Goal: Task Accomplishment & Management: Use online tool/utility

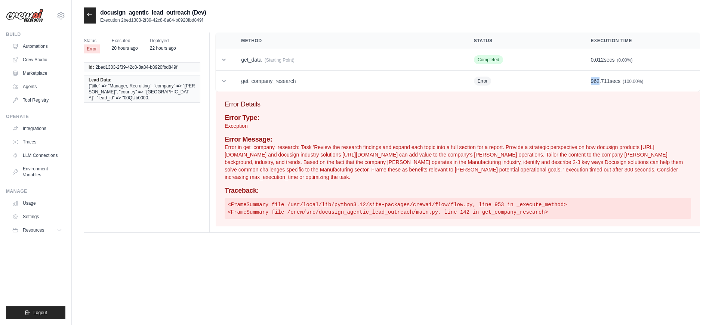
click at [89, 14] on icon at bounding box center [90, 15] width 6 height 6
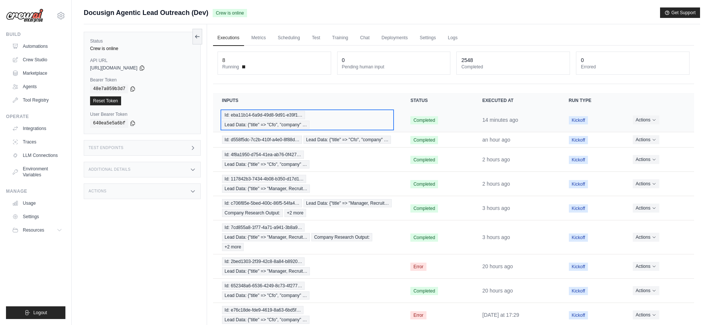
click at [341, 125] on div "Id: eba11b14-6a9d-49d8-9d91-e39f1… Lead Data: {"title" => "Cfo", "company" …" at bounding box center [307, 120] width 171 height 18
click at [352, 124] on div "Id: eba11b14-6a9d-49d8-9d91-e39f1… Lead Data: {"title" => "Cfo", "company" …" at bounding box center [307, 120] width 171 height 18
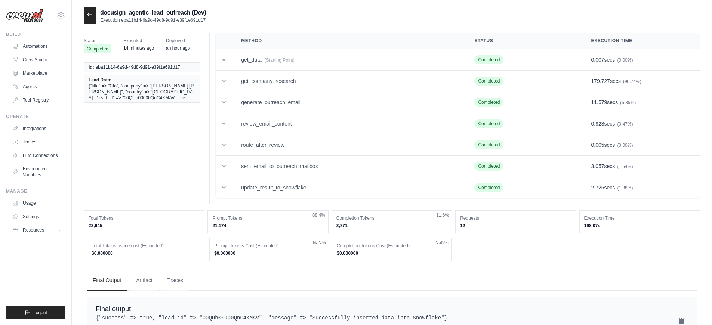
drag, startPoint x: 199, startPoint y: 20, endPoint x: 122, endPoint y: 19, distance: 76.7
click at [122, 19] on p "Execution eba11b14-6a9d-49d8-9d91-e39f1e691d17" at bounding box center [153, 20] width 106 height 6
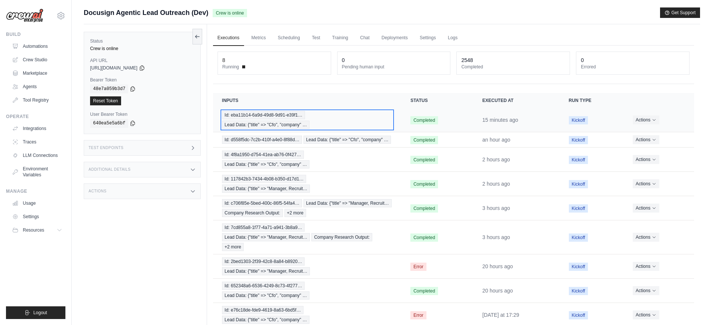
click at [328, 119] on div "Id: eba11b14-6a9d-49d8-9d91-e39f1… Lead Data: {"title" => "Cfo", "company" …" at bounding box center [307, 120] width 171 height 18
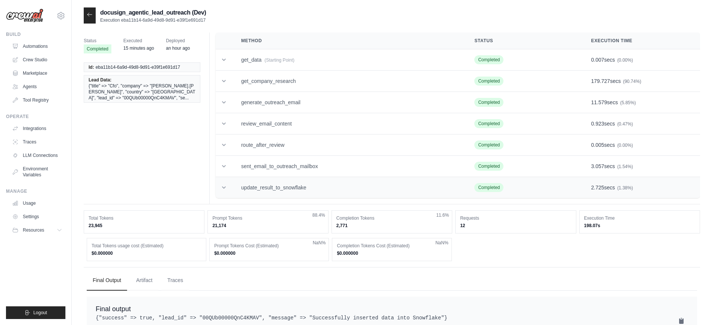
scroll to position [24, 0]
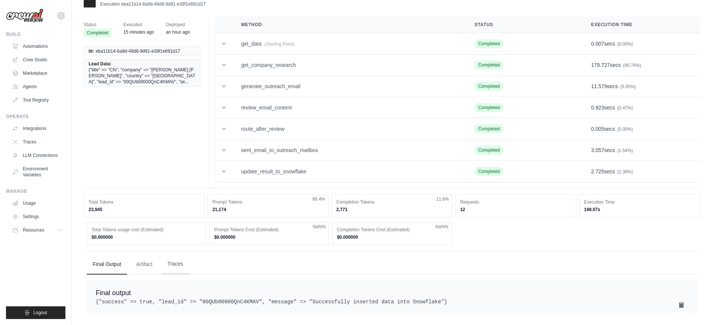
click at [179, 260] on button "Traces" at bounding box center [176, 264] width 28 height 20
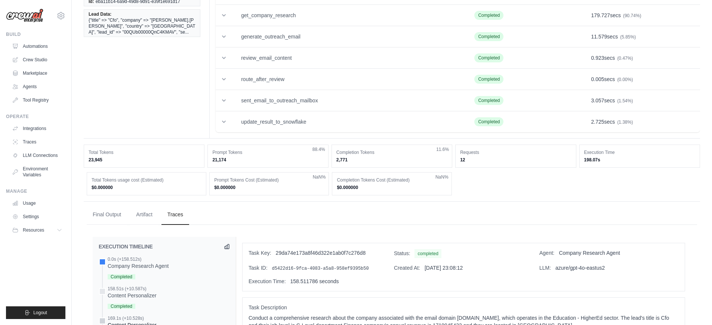
scroll to position [0, 0]
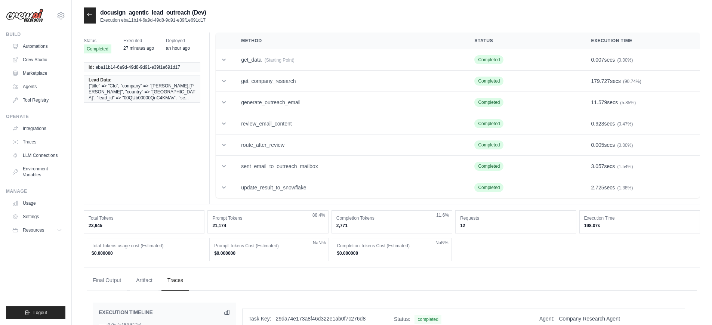
click at [87, 17] on icon at bounding box center [90, 15] width 6 height 6
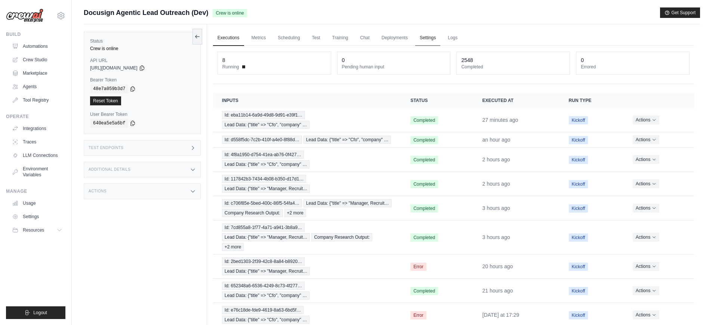
click at [436, 40] on link "Settings" at bounding box center [427, 38] width 25 height 16
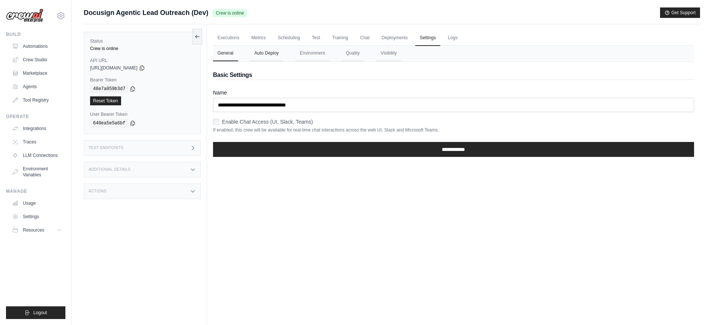
click at [258, 58] on button "Auto Deploy" at bounding box center [266, 54] width 33 height 16
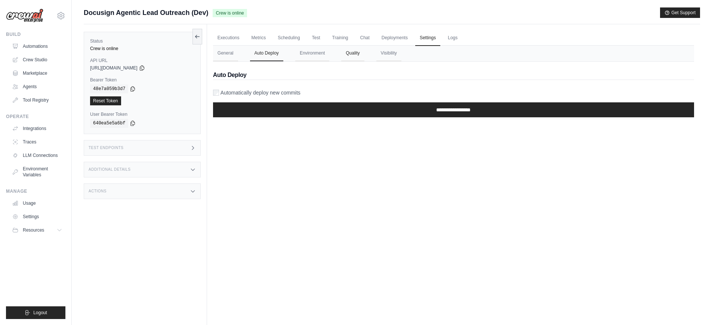
click at [348, 56] on button "Quality" at bounding box center [352, 54] width 23 height 16
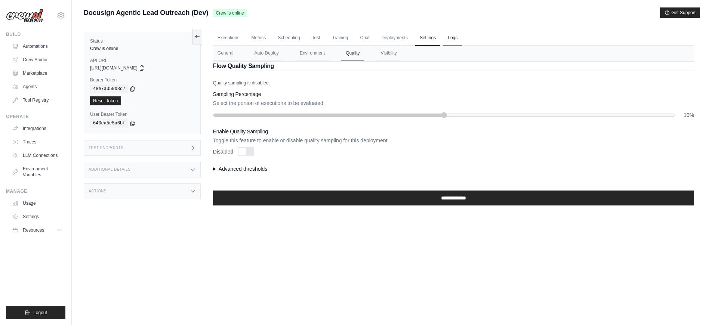
click at [451, 40] on link "Logs" at bounding box center [453, 38] width 19 height 16
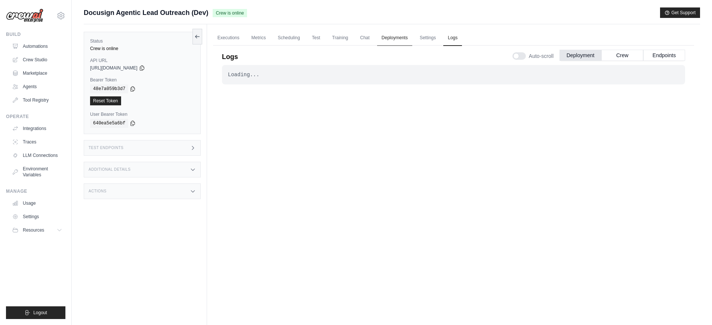
click at [402, 39] on link "Deployments" at bounding box center [394, 38] width 35 height 16
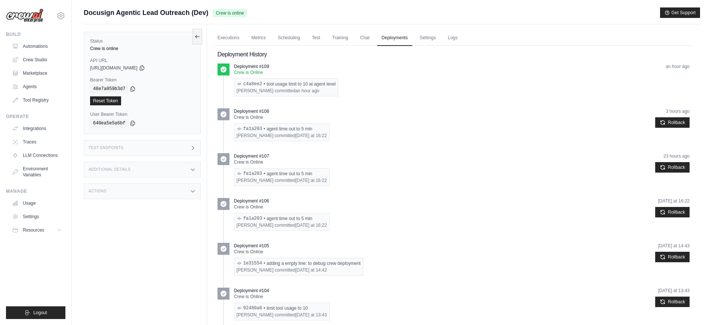
click at [292, 81] on div "c4a8ee2 • tool usage limit to 10 at agent level" at bounding box center [286, 84] width 99 height 6
click at [318, 89] on time "an hour ago" at bounding box center [307, 90] width 24 height 5
copy div "c4a8ee2 • tool usage limit to 10 at agent level"
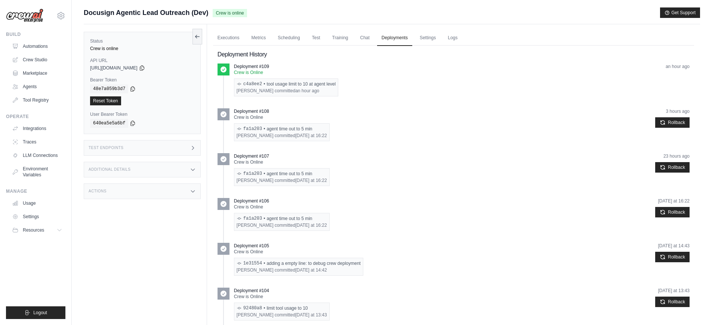
drag, startPoint x: 336, startPoint y: 83, endPoint x: 241, endPoint y: 85, distance: 95.0
click at [241, 85] on div "c4a8ee2 • tool usage limit to 10 at agent level Pramod Lumburu committed an hou…" at bounding box center [286, 88] width 104 height 18
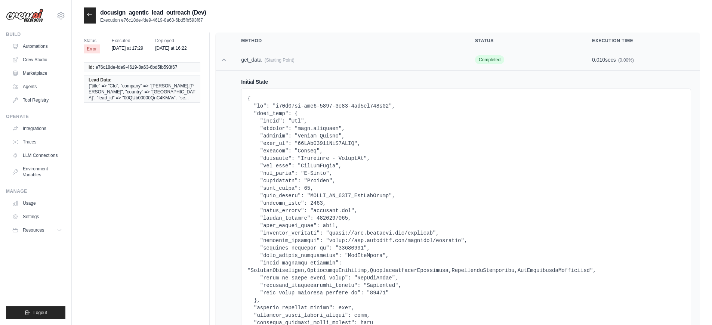
click at [221, 63] on icon at bounding box center [223, 59] width 7 height 7
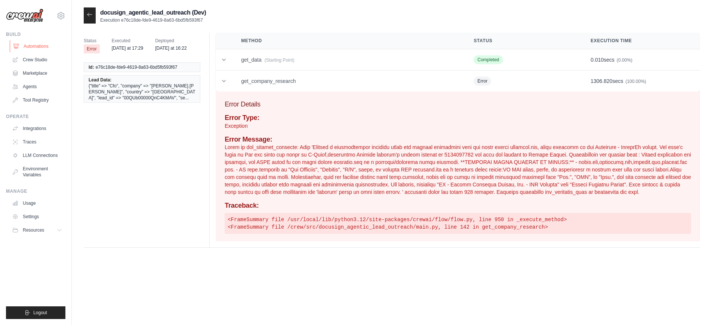
click at [20, 44] on link "Automations" at bounding box center [38, 46] width 56 height 12
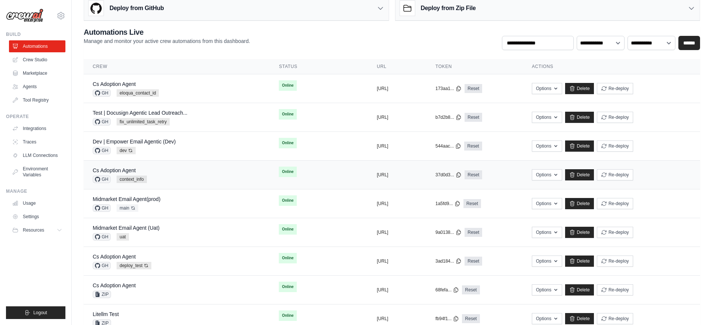
scroll to position [24, 0]
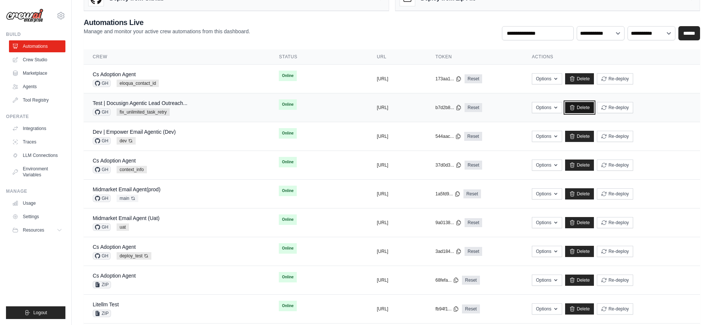
click at [594, 105] on link "Delete" at bounding box center [579, 107] width 29 height 11
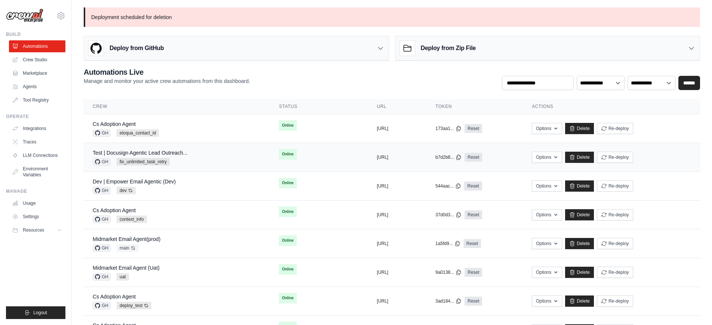
click at [204, 166] on td "Test | Docusign Agentic Lead Outreach... GH fix_unlimited_task_retry" at bounding box center [177, 157] width 186 height 29
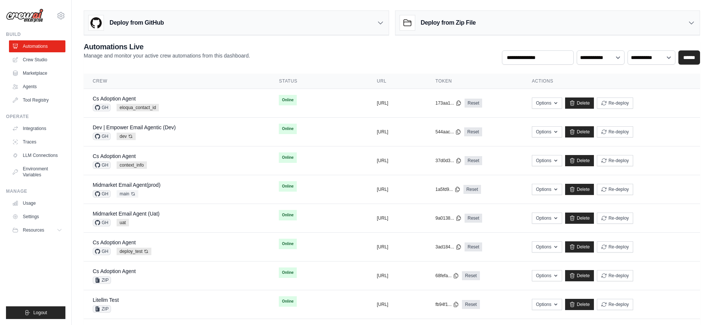
click at [296, 47] on div "**********" at bounding box center [392, 53] width 617 height 23
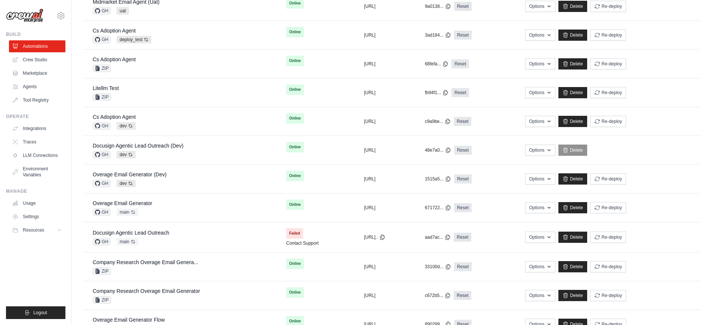
scroll to position [203, 0]
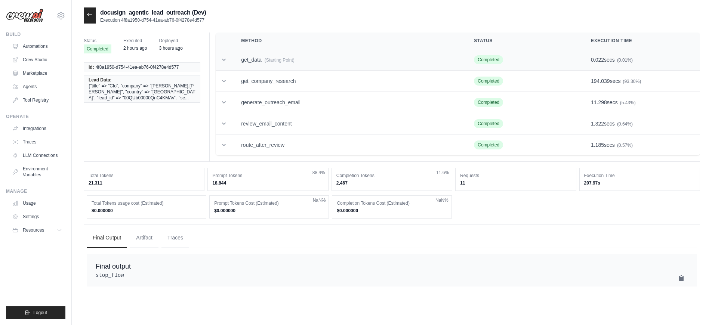
click at [254, 58] on td "get_data (Starting Point)" at bounding box center [348, 59] width 233 height 21
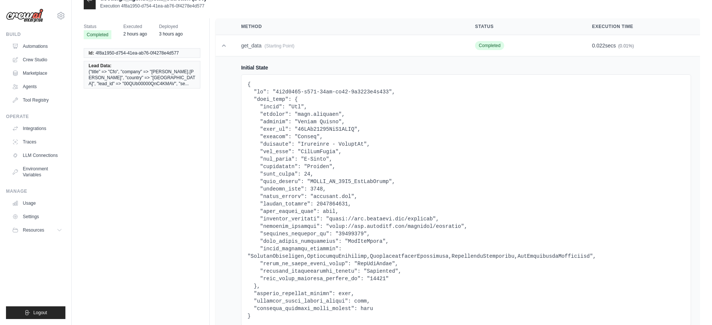
scroll to position [24, 0]
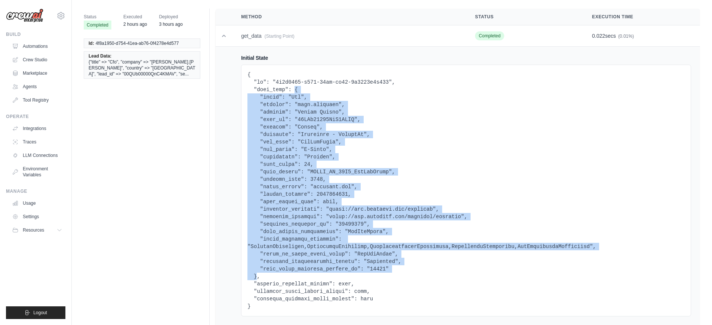
drag, startPoint x: 295, startPoint y: 89, endPoint x: 256, endPoint y: 276, distance: 191.0
click at [256, 276] on pre at bounding box center [467, 190] width 438 height 239
copy pre "{ "title": "Cfo", "company": "jeff.donofrio", "country": "United States", "lead…"
click at [33, 45] on link "Automations" at bounding box center [38, 46] width 56 height 12
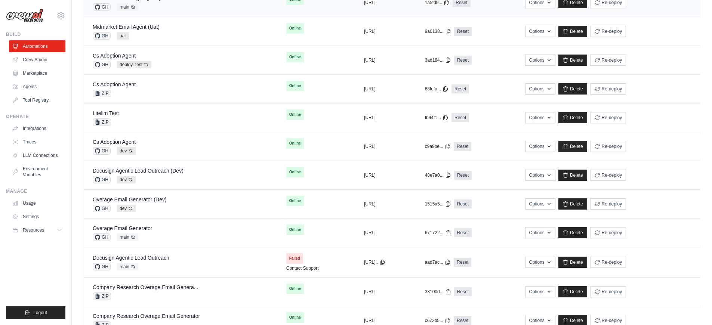
scroll to position [230, 0]
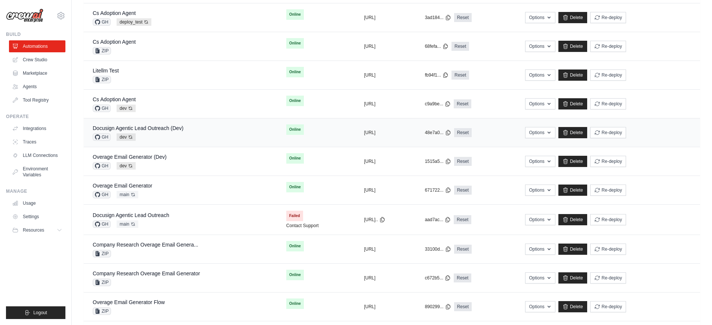
click at [175, 125] on div "Docusign Agentic Lead Outreach (Dev)" at bounding box center [138, 128] width 91 height 7
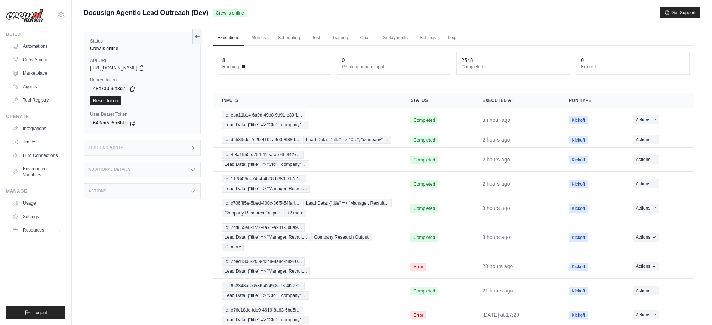
click at [153, 153] on div "Test Endpoints" at bounding box center [142, 148] width 117 height 16
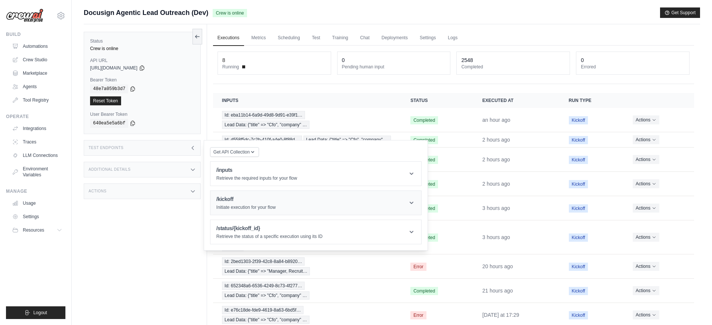
click at [239, 199] on h1 "/kickoff" at bounding box center [246, 199] width 59 height 7
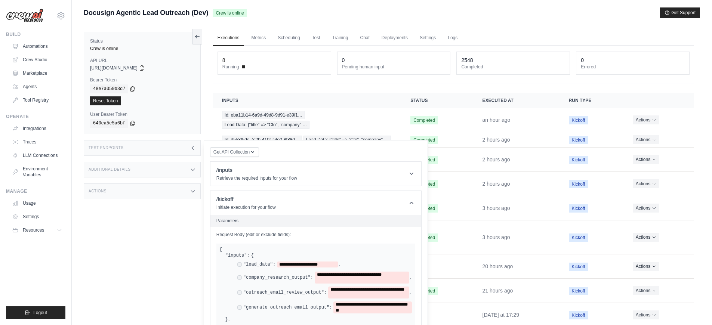
scroll to position [96, 0]
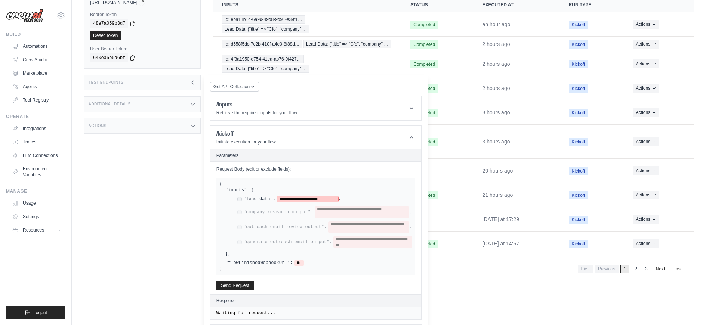
click at [324, 202] on span "**********" at bounding box center [307, 199] width 61 height 6
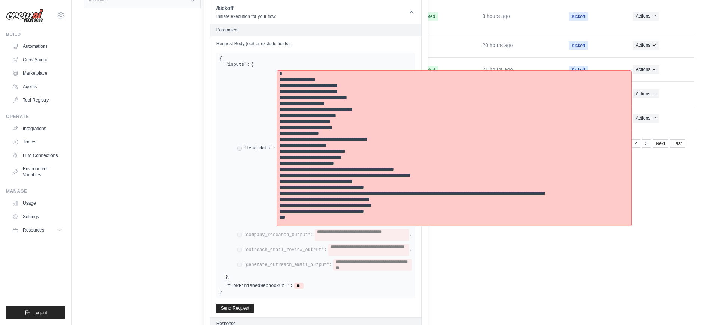
scroll to position [242, 0]
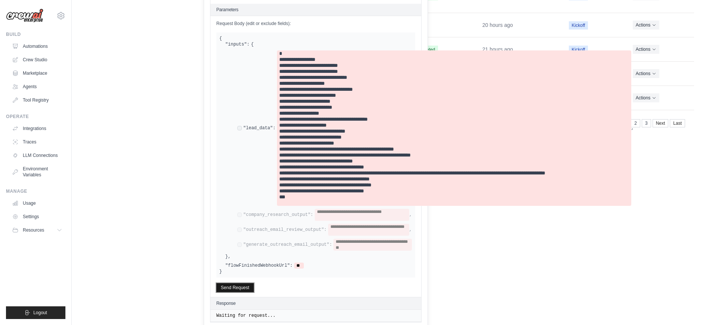
click at [233, 292] on button "Send Request" at bounding box center [235, 287] width 37 height 9
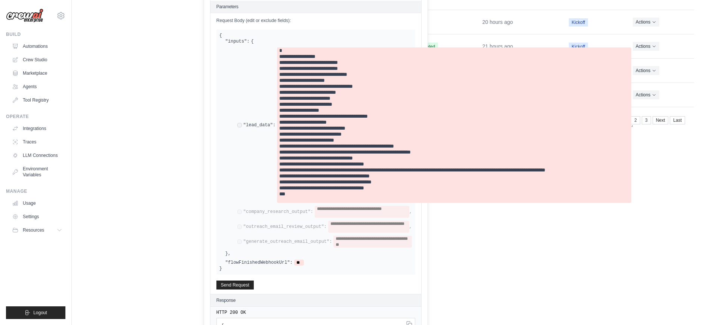
scroll to position [277, 0]
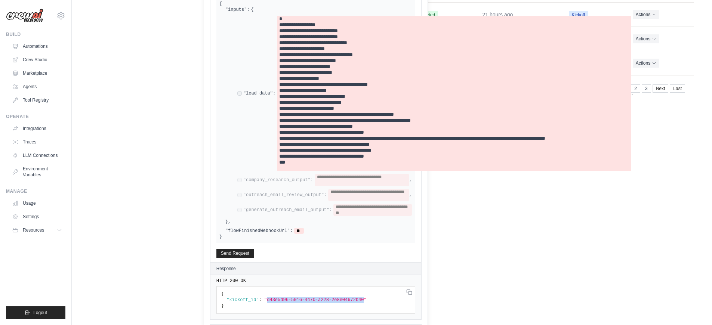
copy span "d43e5d96-5016-4470-a228-2e8e04672b40"
drag, startPoint x: 268, startPoint y: 319, endPoint x: 364, endPoint y: 316, distance: 95.8
click at [364, 303] on span ""d43e5d96-5016-4470-a228-2e8e04672b40"" at bounding box center [315, 300] width 102 height 5
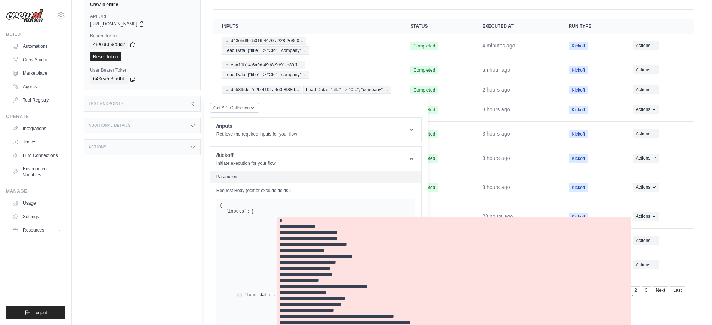
scroll to position [0, 0]
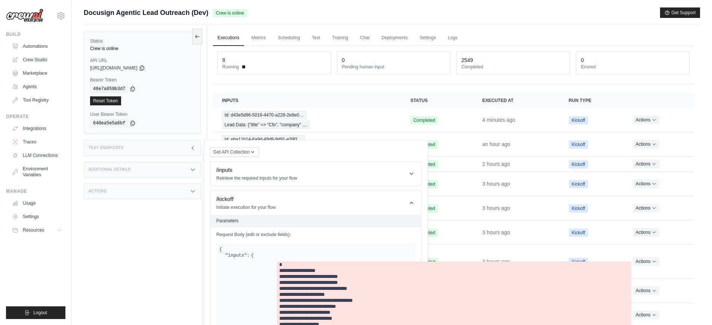
click at [229, 34] on link "Executions" at bounding box center [228, 38] width 31 height 16
click at [231, 39] on link "Executions" at bounding box center [228, 38] width 31 height 16
click at [199, 38] on icon at bounding box center [197, 36] width 6 height 6
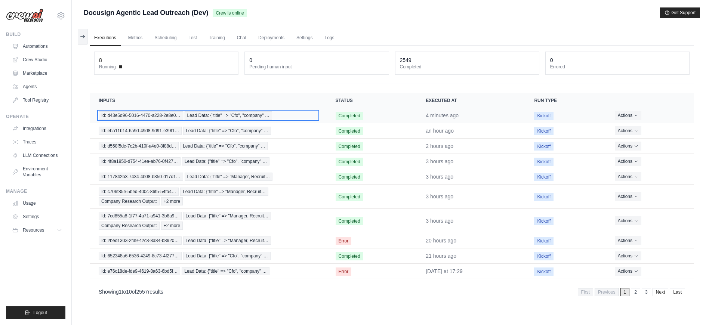
click at [170, 114] on span "Id: d43e5d96-5016-4470-a228-2e8e0…" at bounding box center [141, 115] width 85 height 8
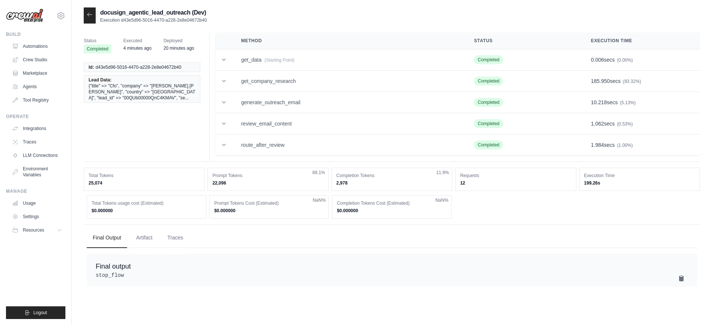
scroll to position [15, 0]
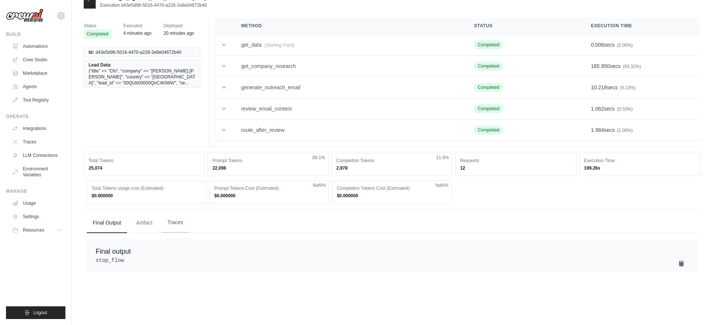
click at [185, 227] on button "Traces" at bounding box center [176, 223] width 28 height 20
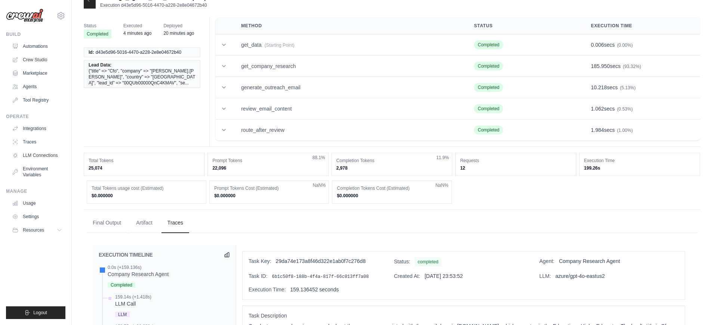
scroll to position [220, 0]
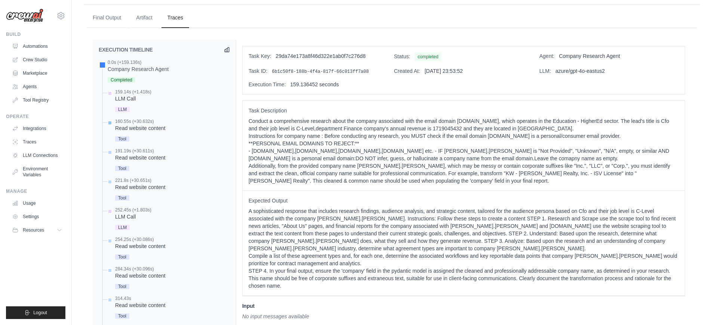
click at [142, 128] on div "Read website content" at bounding box center [140, 128] width 50 height 7
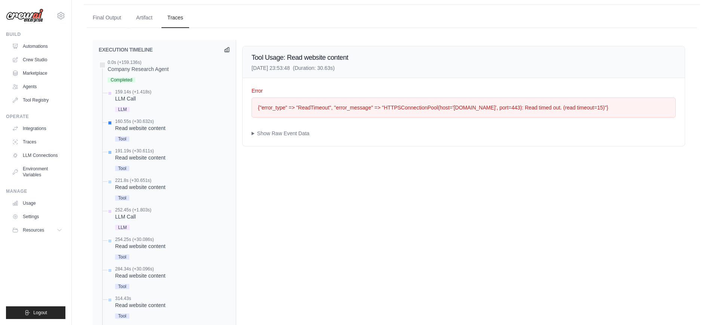
click at [153, 160] on div "Read website content" at bounding box center [140, 157] width 50 height 7
click at [151, 186] on div "Read website content" at bounding box center [140, 187] width 50 height 7
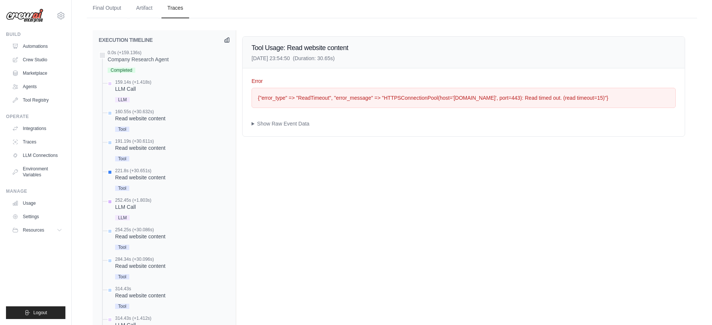
click at [131, 208] on div "LLM Call" at bounding box center [133, 206] width 36 height 7
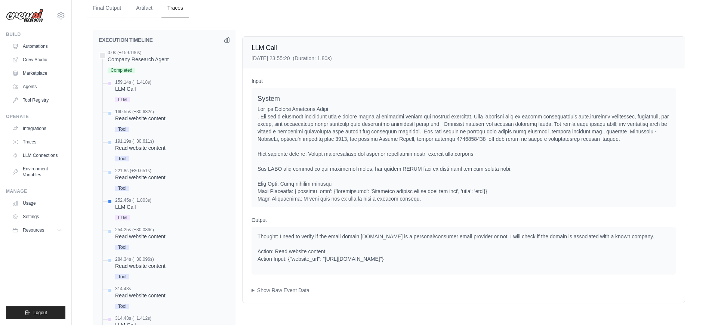
scroll to position [240, 0]
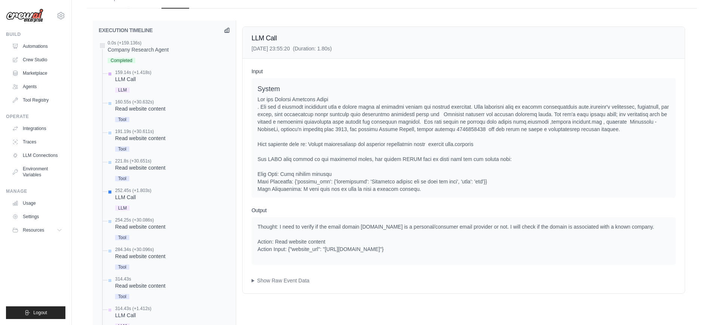
click at [127, 86] on div "LLM" at bounding box center [133, 90] width 36 height 10
click at [125, 209] on span "LLM" at bounding box center [122, 208] width 15 height 5
click at [138, 229] on div "Read website content" at bounding box center [140, 226] width 50 height 7
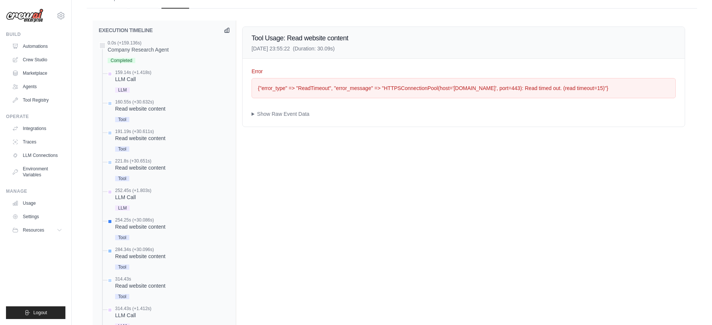
click at [140, 253] on div "Read website content" at bounding box center [140, 256] width 50 height 7
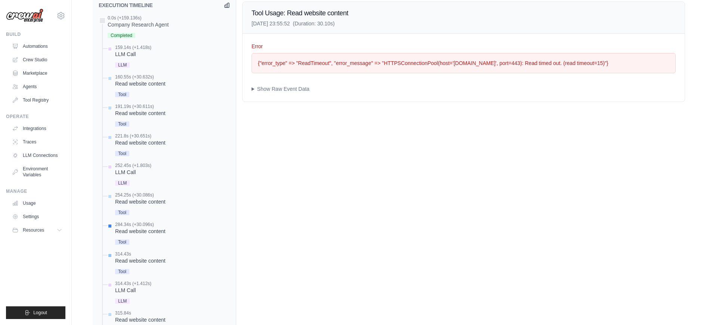
click at [148, 260] on div "Read website content" at bounding box center [140, 260] width 50 height 7
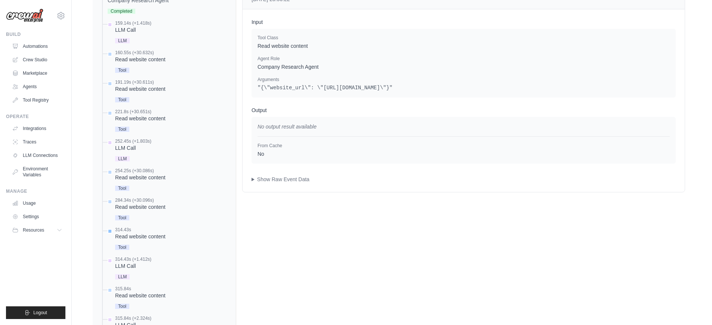
scroll to position [294, 0]
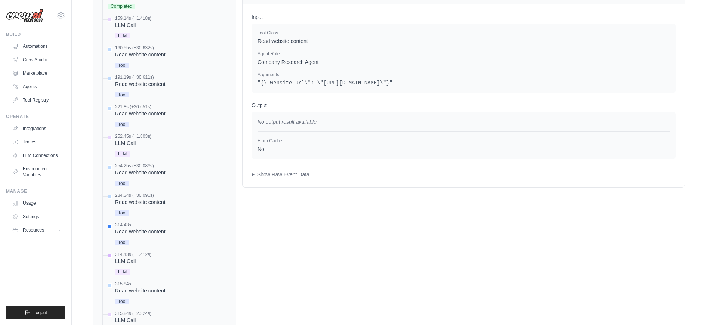
click at [124, 270] on span "LLM" at bounding box center [122, 272] width 15 height 5
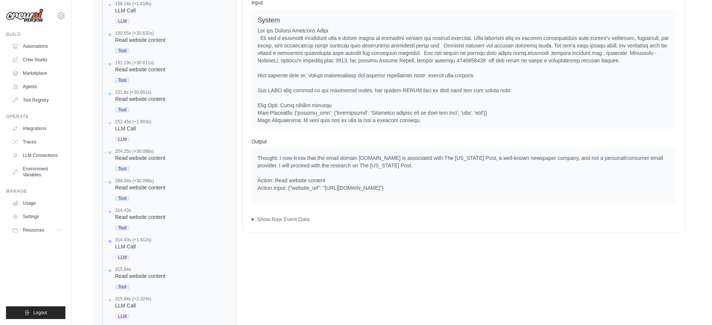
scroll to position [313, 0]
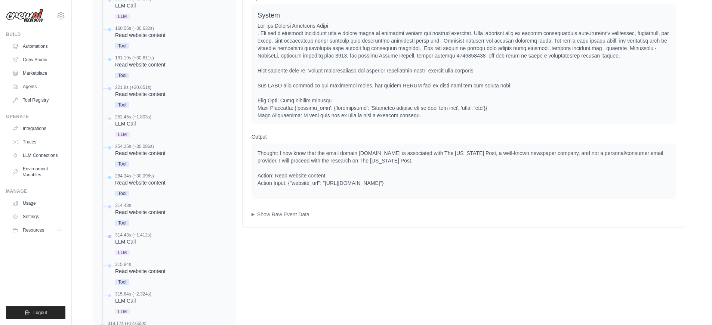
click at [143, 273] on div "Read website content" at bounding box center [140, 271] width 50 height 7
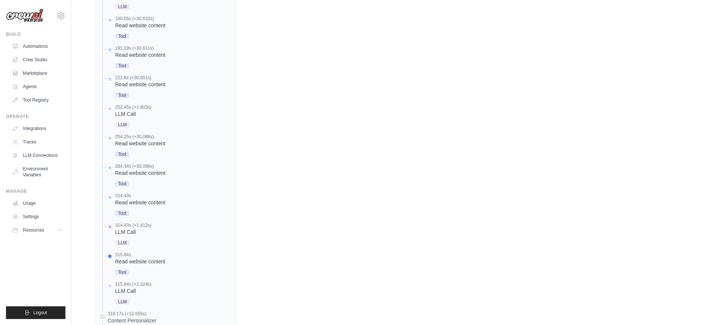
scroll to position [328, 0]
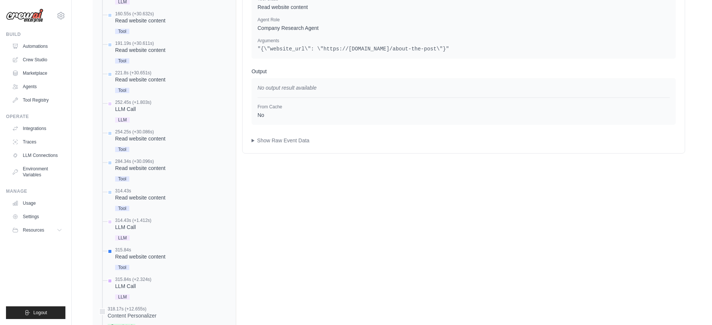
click at [140, 288] on div "LLM Call" at bounding box center [133, 286] width 36 height 7
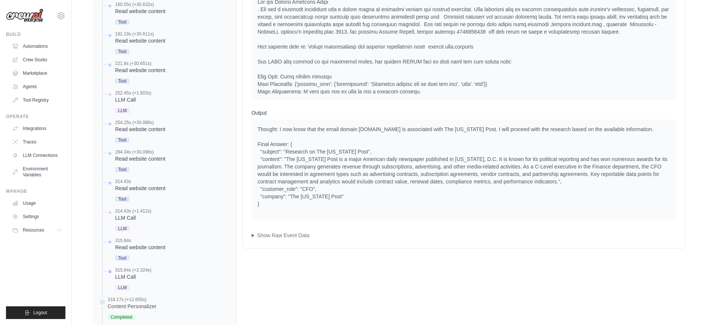
scroll to position [342, 0]
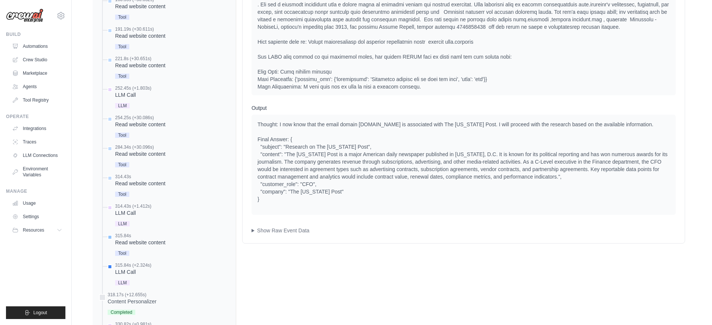
click at [153, 246] on div "Read website content" at bounding box center [140, 242] width 50 height 7
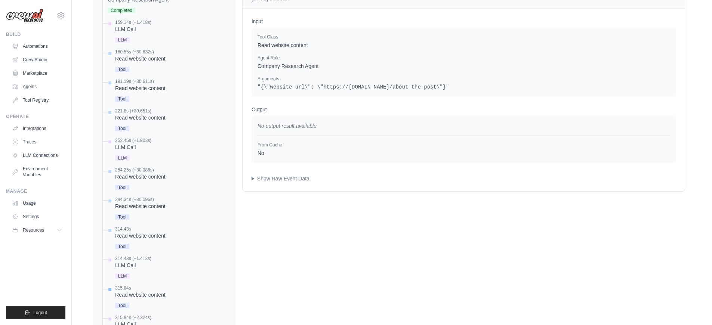
scroll to position [329, 0]
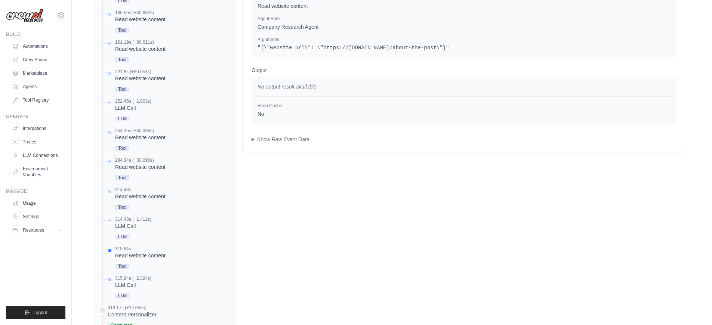
click at [132, 292] on div "LLM" at bounding box center [133, 296] width 36 height 10
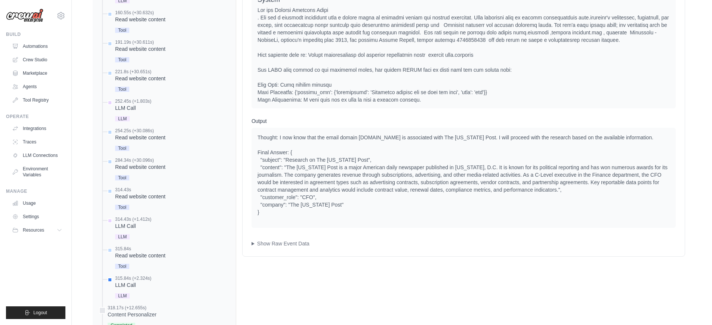
scroll to position [344, 0]
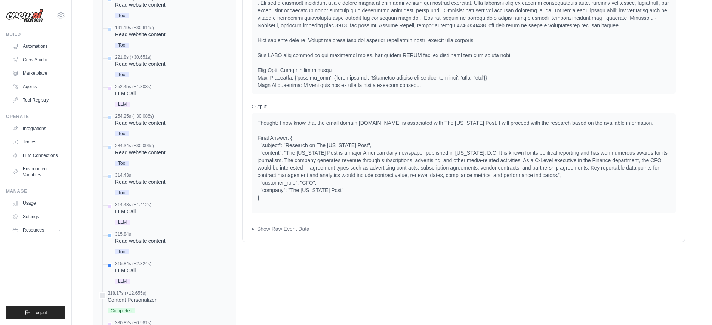
click at [148, 237] on div "315.84s" at bounding box center [140, 234] width 50 height 6
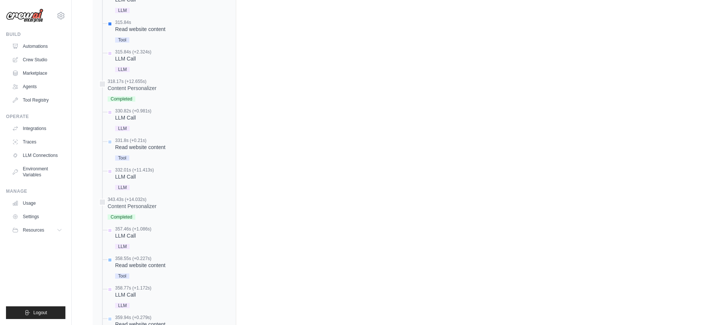
scroll to position [574, 0]
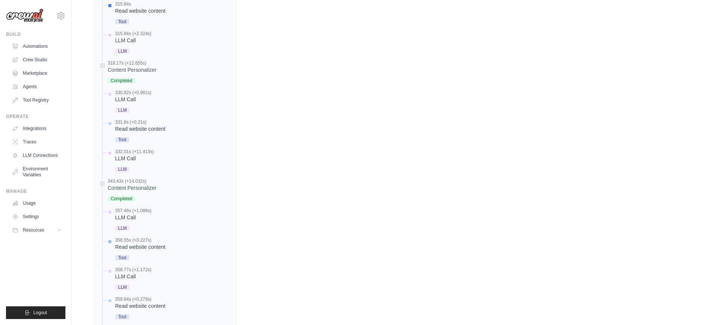
click at [159, 248] on div "Read website content" at bounding box center [140, 246] width 50 height 7
click at [151, 245] on div "Read website content" at bounding box center [140, 246] width 50 height 7
click at [128, 245] on div "Read website content" at bounding box center [140, 246] width 50 height 7
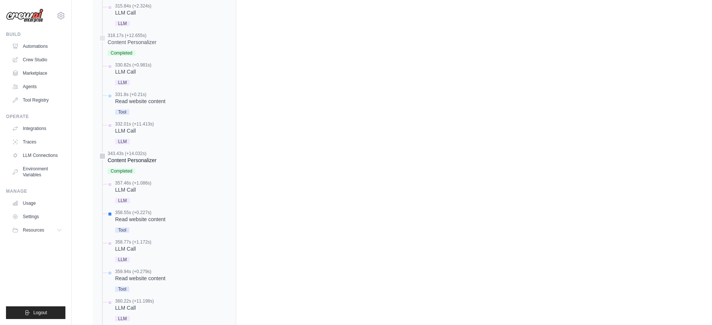
scroll to position [607, 0]
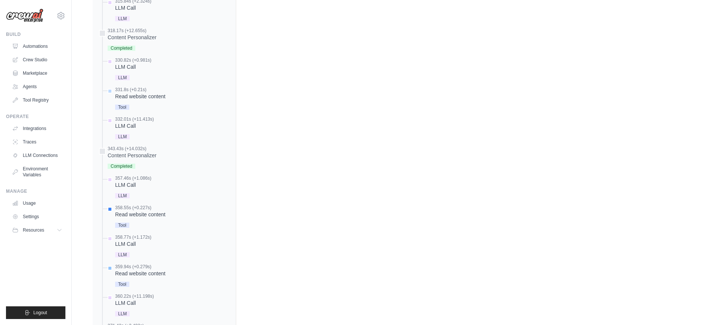
click at [157, 273] on div "Read website content" at bounding box center [140, 273] width 50 height 7
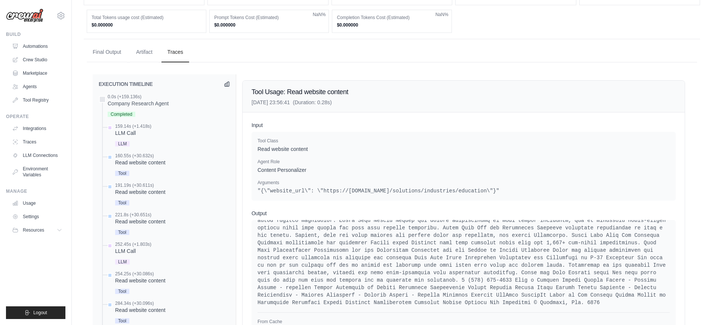
scroll to position [0, 0]
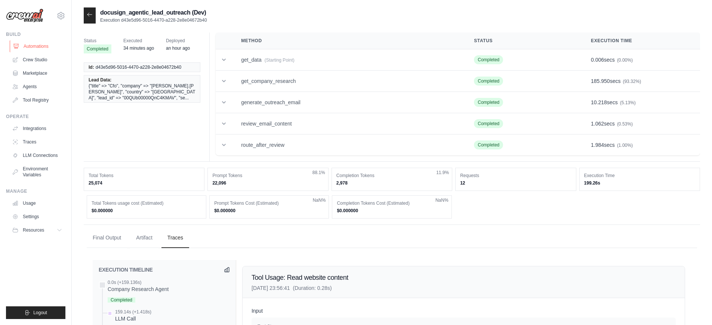
click at [36, 50] on link "Automations" at bounding box center [38, 46] width 56 height 12
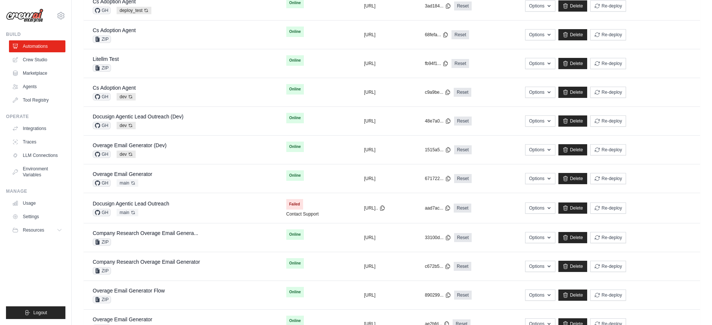
scroll to position [199, 0]
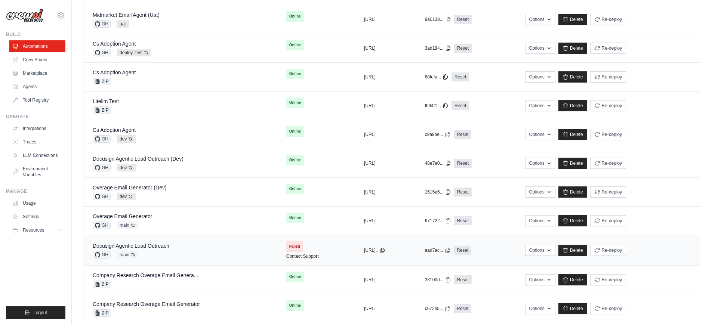
click at [202, 248] on div "Docusign Agentic Lead Outreach GH main Auto-deploy enabled" at bounding box center [181, 250] width 176 height 16
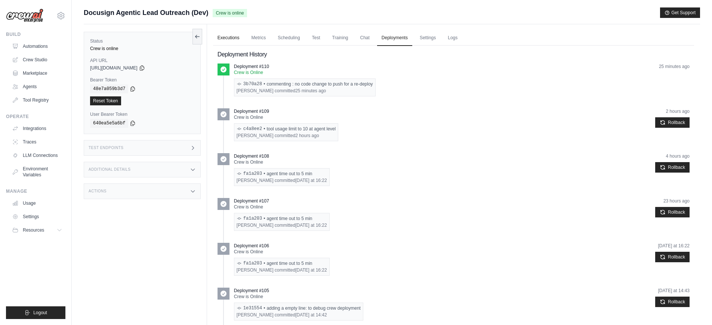
click at [227, 39] on link "Executions" at bounding box center [228, 38] width 31 height 16
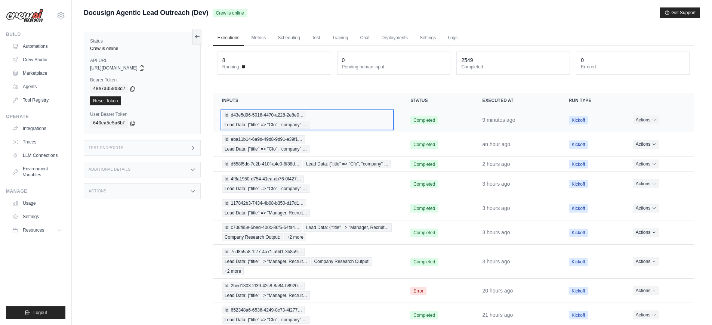
click at [333, 123] on div "Id: d43e5d96-5016-4470-a228-2e8e0… Lead Data: {"title" => "Cfo", "company" …" at bounding box center [307, 120] width 171 height 18
click at [316, 116] on div "Id: d43e5d96-5016-4470-a228-2e8e0… Lead Data: {"title" => "Cfo", "company" …" at bounding box center [307, 120] width 171 height 18
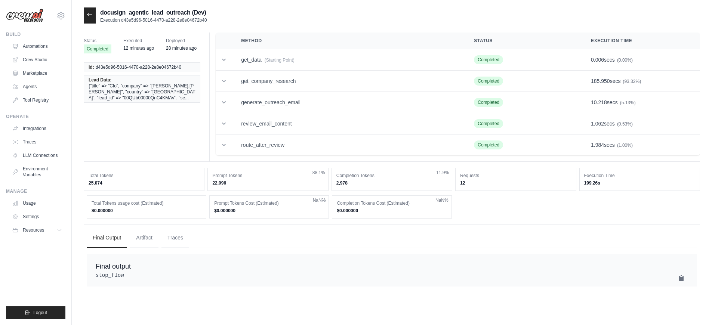
click at [94, 17] on div at bounding box center [90, 15] width 12 height 16
click at [93, 17] on div at bounding box center [90, 15] width 12 height 16
click at [91, 15] on icon at bounding box center [90, 15] width 6 height 6
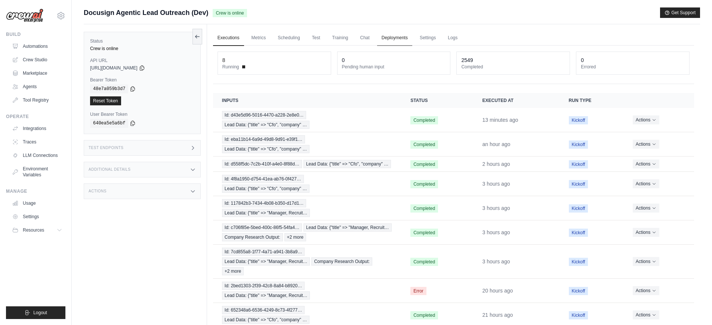
click at [397, 37] on link "Deployments" at bounding box center [394, 38] width 35 height 16
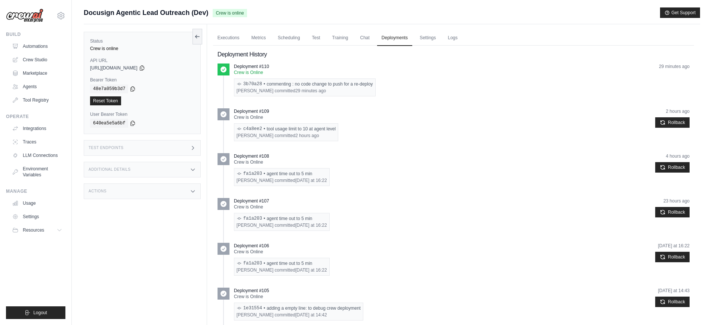
click at [265, 89] on div "[PERSON_NAME] committed 29 minutes ago" at bounding box center [305, 91] width 136 height 6
click at [265, 89] on div "Pramod Lumburu committed 29 minutes ago" at bounding box center [305, 91] width 136 height 6
click at [228, 36] on link "Executions" at bounding box center [228, 38] width 31 height 16
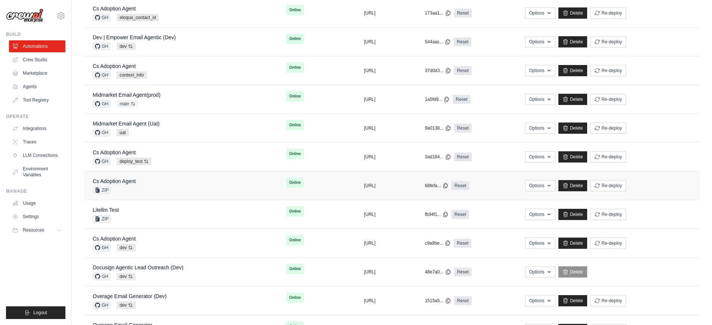
scroll to position [110, 0]
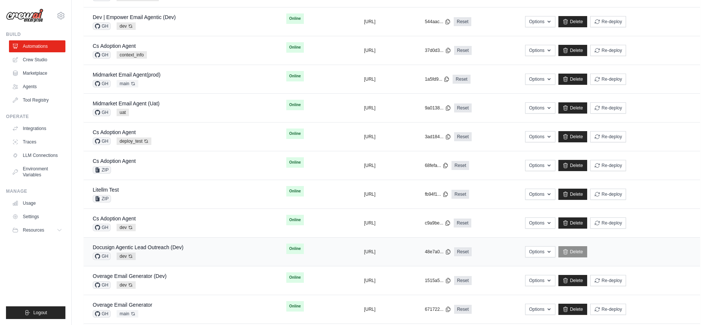
click at [188, 249] on div "Docusign Agentic Lead Outreach (Dev) GH dev Auto-deploy enabled" at bounding box center [181, 252] width 176 height 16
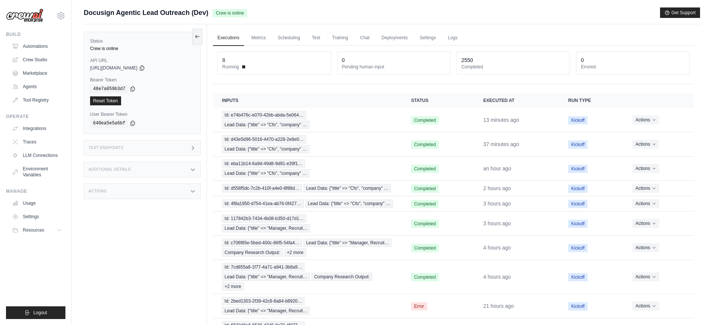
click at [166, 193] on div "Actions" at bounding box center [142, 192] width 117 height 16
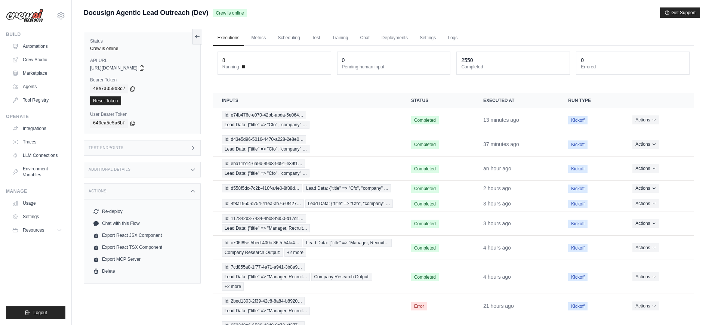
click at [163, 174] on div "Additional Details" at bounding box center [142, 170] width 117 height 16
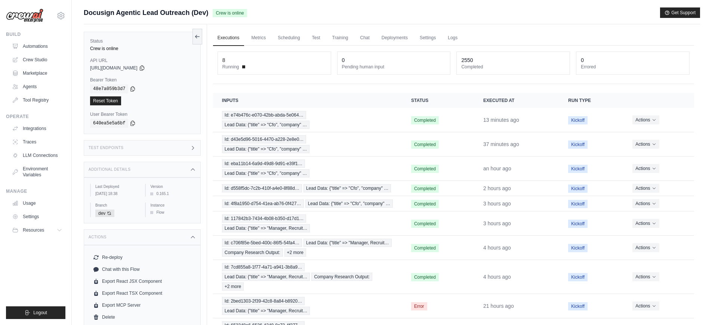
click at [162, 152] on div "Test Endpoints" at bounding box center [142, 148] width 117 height 16
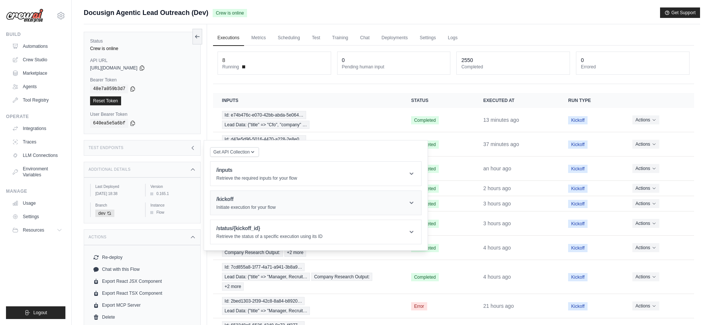
click at [260, 205] on p "Initiate execution for your flow" at bounding box center [246, 208] width 59 height 6
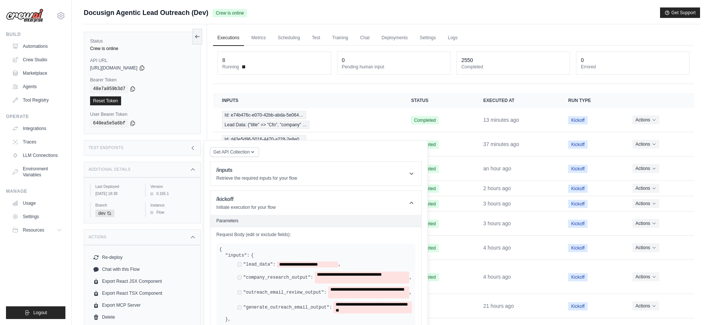
scroll to position [82, 0]
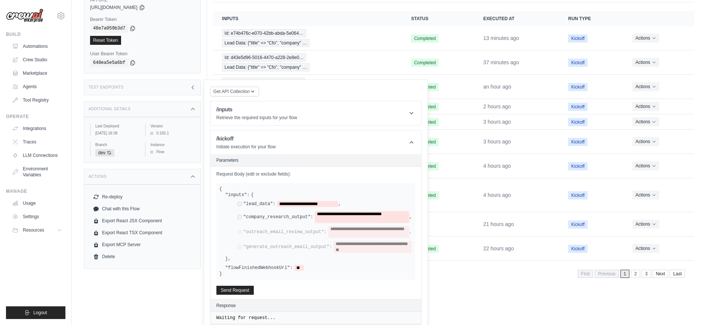
click at [241, 220] on div "**********" at bounding box center [324, 217] width 175 height 12
click at [329, 205] on span "**********" at bounding box center [307, 204] width 61 height 6
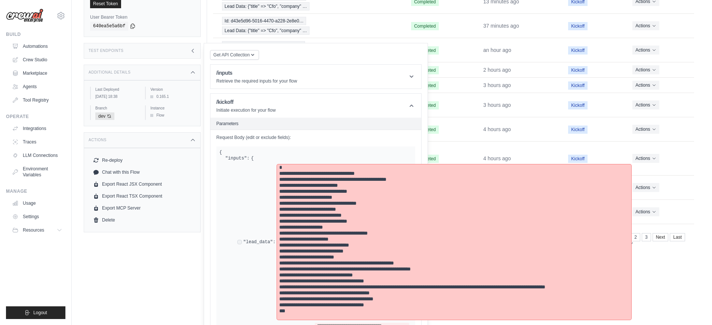
scroll to position [245, 0]
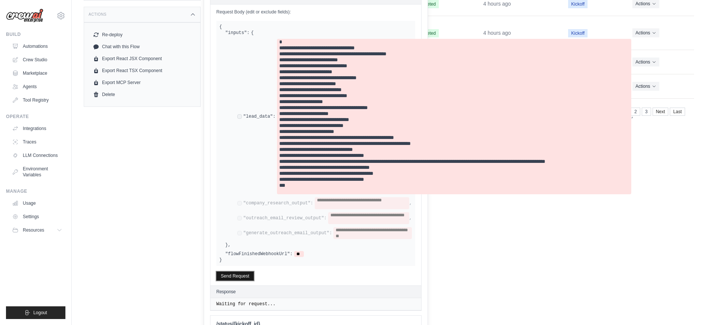
click at [229, 277] on button "Send Request" at bounding box center [235, 276] width 37 height 9
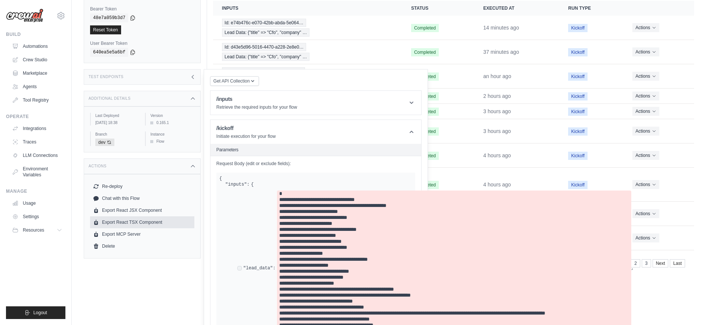
scroll to position [0, 0]
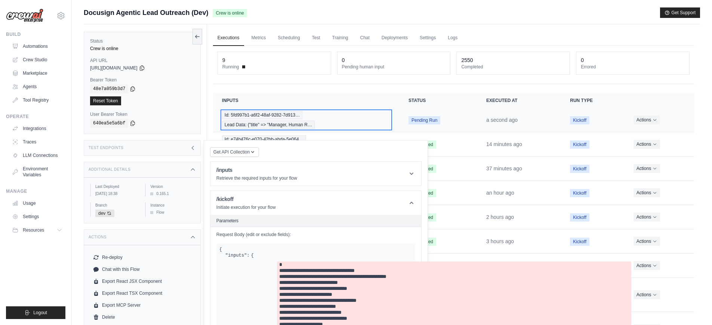
click at [255, 117] on span "Id: 5fd997b1-a6f2-48af-9282-7d913…" at bounding box center [262, 115] width 81 height 8
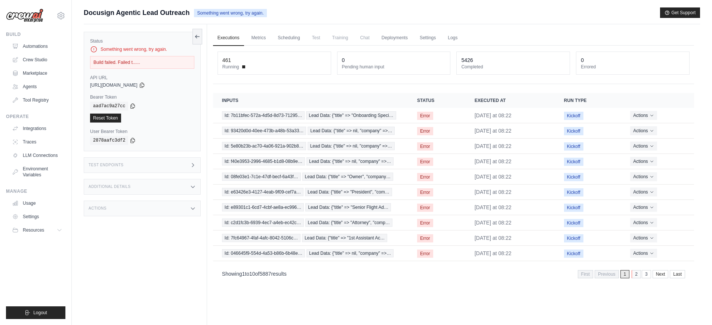
click at [636, 279] on link "2" at bounding box center [636, 274] width 9 height 8
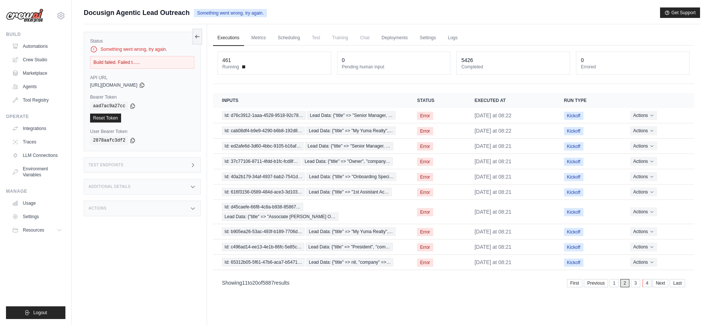
click at [644, 288] on link "4" at bounding box center [647, 283] width 9 height 8
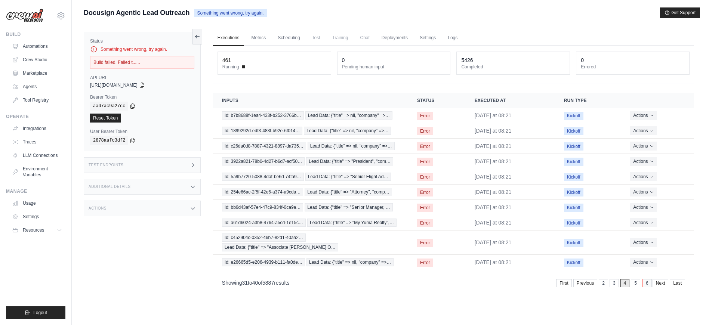
click at [650, 288] on link "6" at bounding box center [647, 283] width 9 height 8
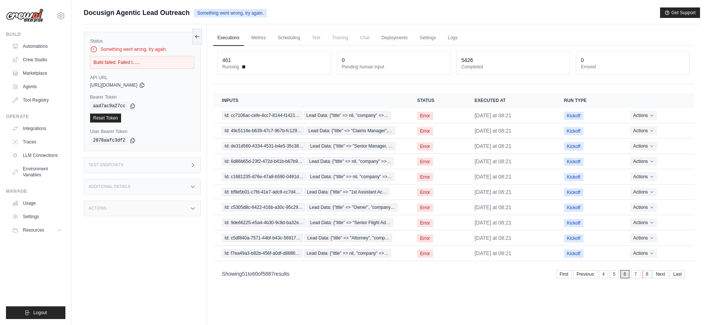
click at [648, 279] on link "8" at bounding box center [647, 274] width 9 height 8
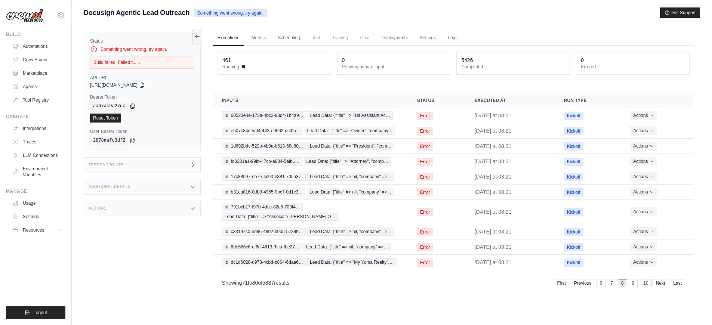
click at [647, 288] on link "10" at bounding box center [646, 283] width 12 height 8
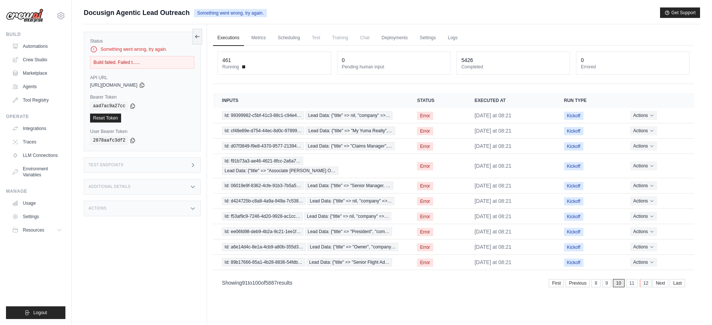
click at [645, 285] on link "12" at bounding box center [646, 283] width 12 height 8
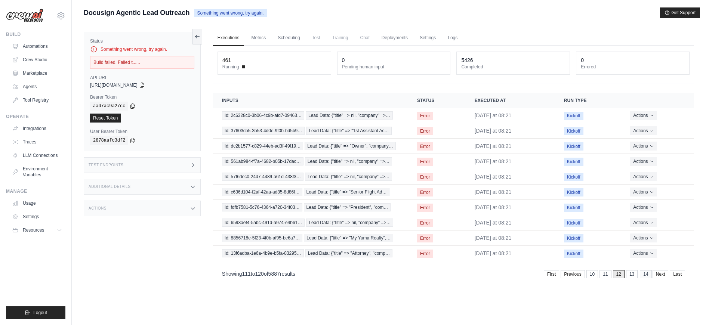
click at [646, 279] on link "14" at bounding box center [646, 274] width 12 height 8
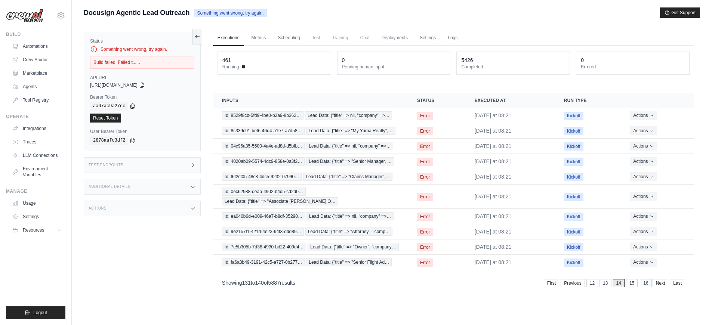
click at [646, 288] on link "16" at bounding box center [646, 283] width 12 height 8
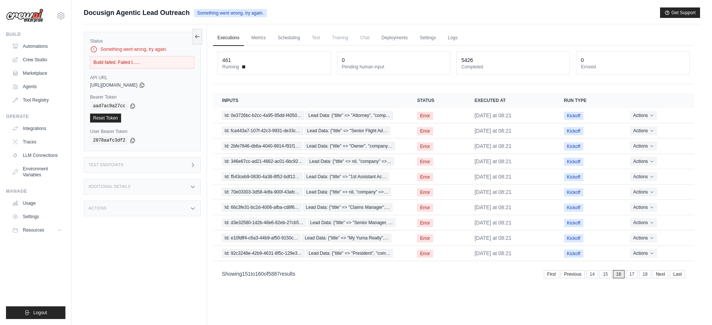
click at [647, 305] on div "Executions Metrics Scheduling Test Training Chat Deployments Settings Logs 461 …" at bounding box center [453, 186] width 493 height 325
click at [647, 279] on link "18" at bounding box center [646, 274] width 12 height 8
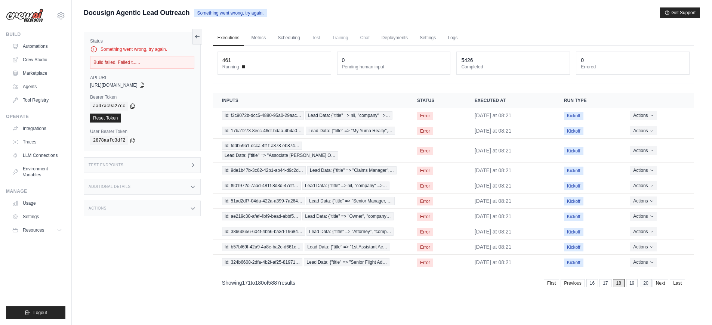
click at [647, 286] on link "20" at bounding box center [646, 283] width 12 height 8
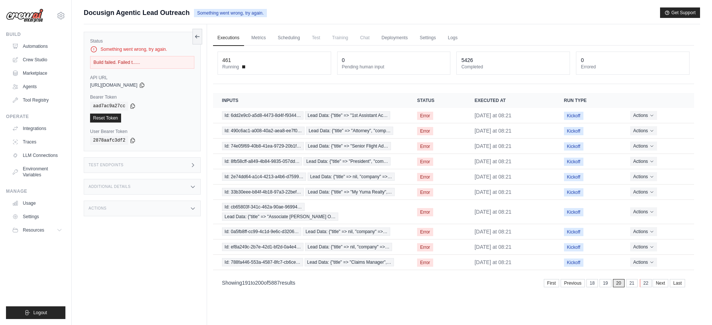
click at [647, 287] on link "22" at bounding box center [646, 283] width 12 height 8
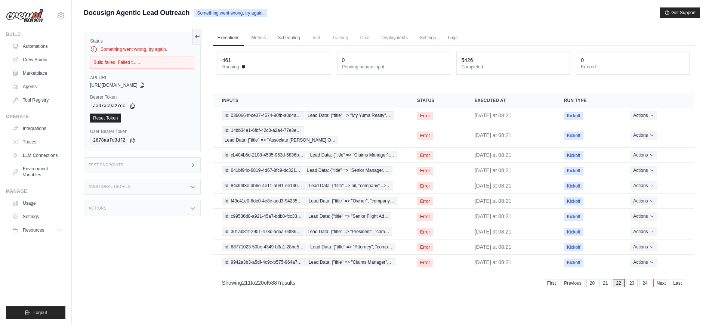
click at [662, 288] on link "Next" at bounding box center [662, 283] width 16 height 8
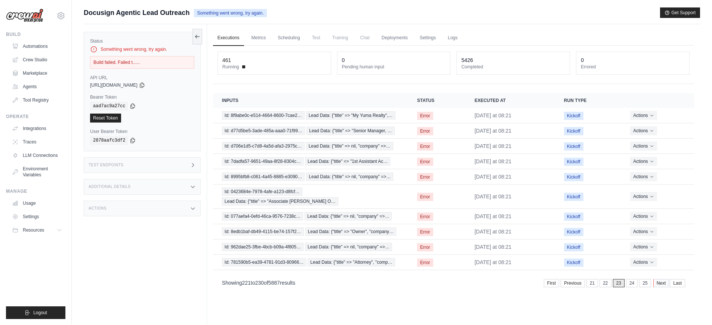
click at [660, 288] on link "Next" at bounding box center [662, 283] width 16 height 8
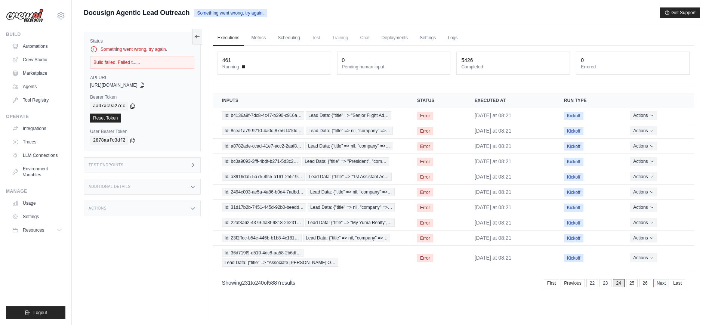
click at [664, 279] on link "Next" at bounding box center [662, 283] width 16 height 8
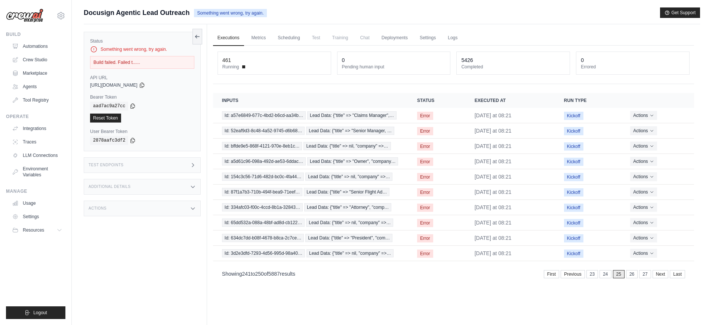
click at [662, 282] on div "Showing 241 to 250 of 5887 results First Previous 23 24 25 26 27 Next Last" at bounding box center [453, 273] width 481 height 19
click at [661, 279] on link "Next" at bounding box center [662, 274] width 16 height 8
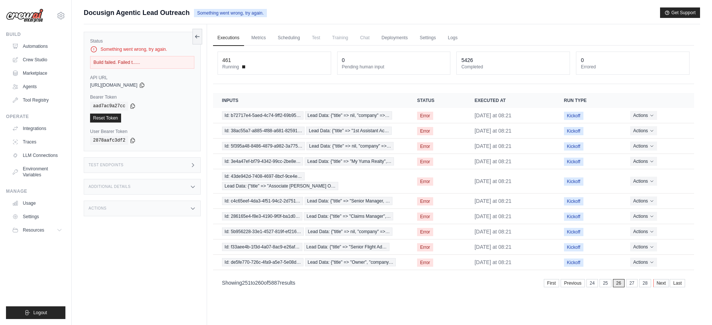
click at [664, 288] on link "Next" at bounding box center [662, 283] width 16 height 8
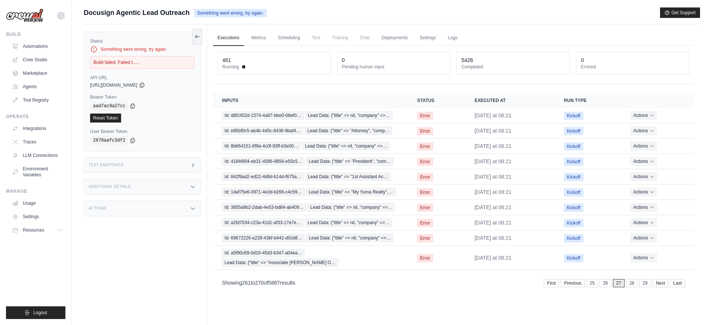
click at [664, 288] on link "Next" at bounding box center [661, 283] width 16 height 8
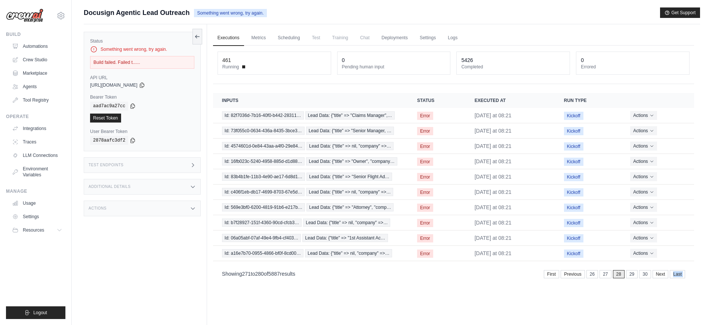
click at [664, 296] on div "Executions Metrics Scheduling Test Training Chat Deployments Settings Logs 461 …" at bounding box center [453, 186] width 493 height 325
click at [663, 296] on div "Executions Metrics Scheduling Test Training Chat Deployments Settings Logs 461 …" at bounding box center [453, 186] width 493 height 325
click at [661, 279] on link "Next" at bounding box center [662, 274] width 16 height 8
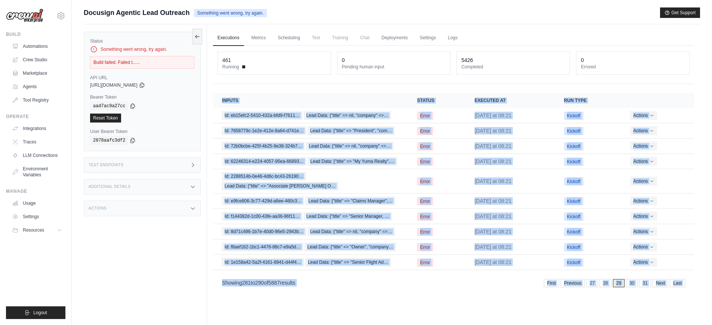
click at [660, 289] on section "Crew executions with inputs, status, execution time, run type, and actions Inpu…" at bounding box center [453, 192] width 481 height 199
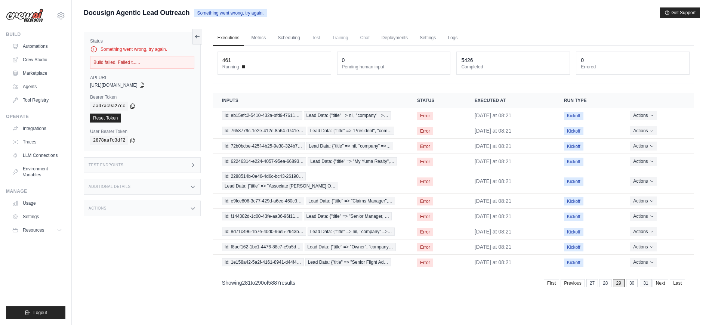
click at [647, 288] on link "31" at bounding box center [646, 283] width 12 height 8
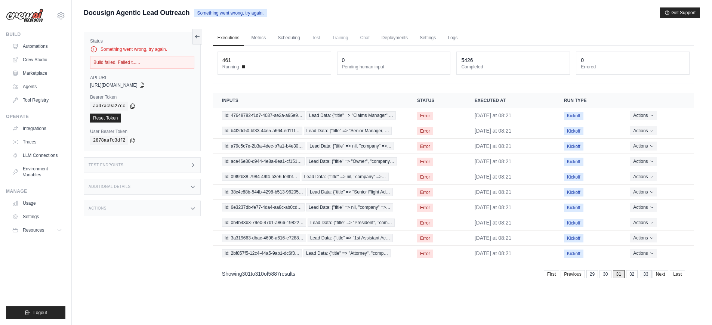
click at [646, 279] on link "33" at bounding box center [646, 274] width 12 height 8
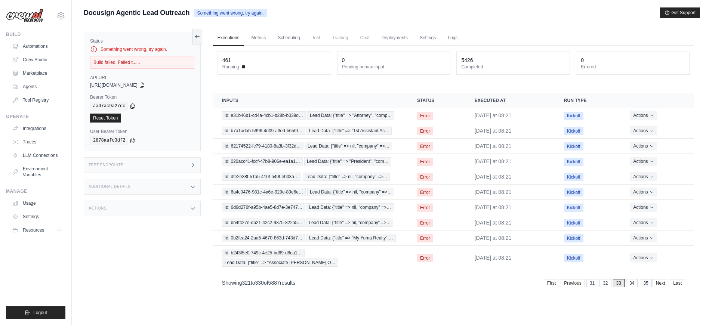
click at [645, 288] on link "35" at bounding box center [646, 283] width 12 height 8
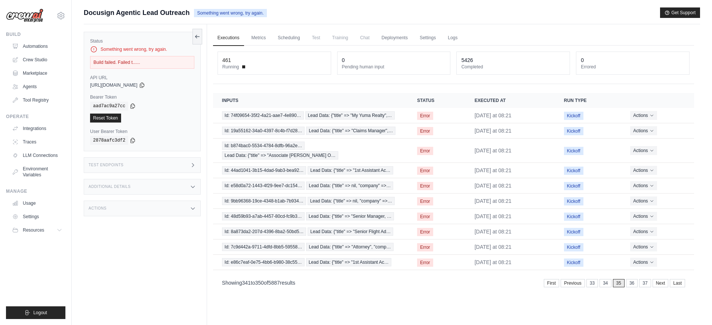
click at [646, 288] on link "37" at bounding box center [645, 283] width 12 height 8
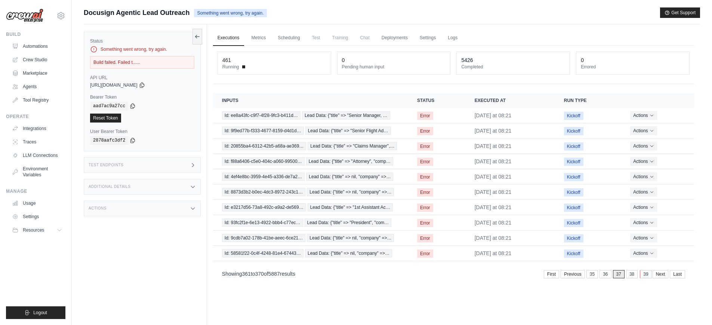
click at [646, 279] on link "39" at bounding box center [646, 274] width 12 height 8
click at [646, 275] on link "41" at bounding box center [646, 274] width 12 height 8
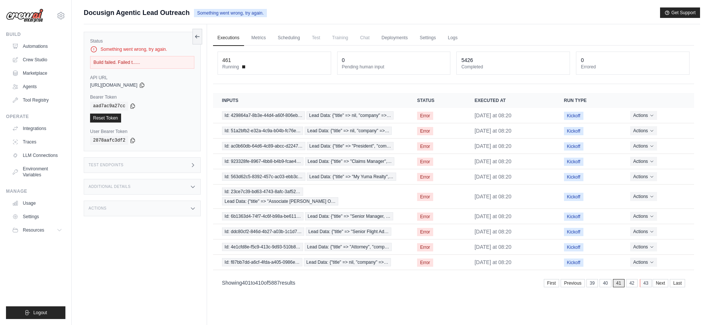
click at [647, 283] on link "43" at bounding box center [646, 283] width 12 height 8
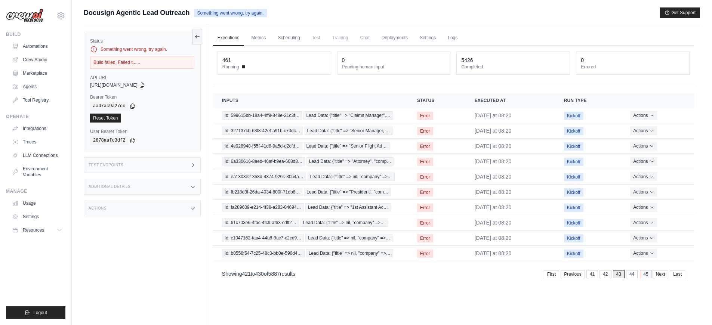
click at [646, 276] on link "45" at bounding box center [646, 274] width 12 height 8
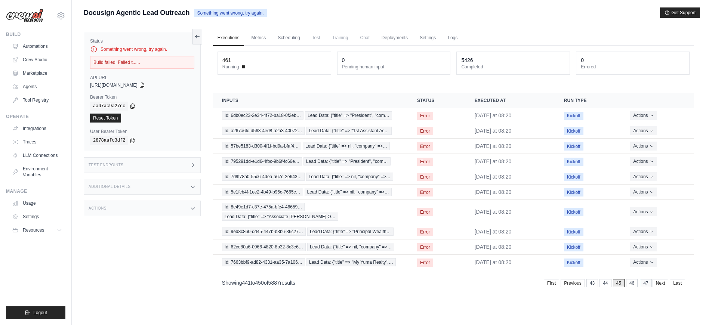
click at [648, 288] on link "47" at bounding box center [646, 283] width 12 height 8
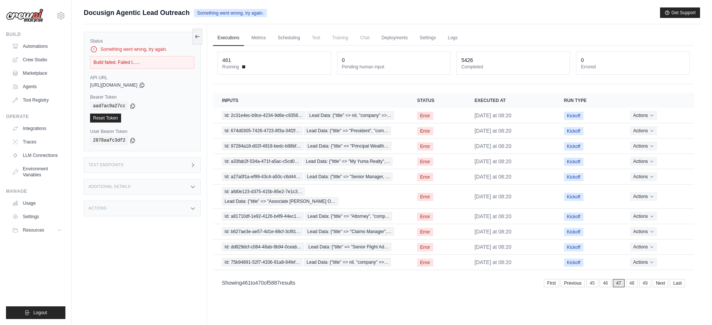
click at [648, 290] on div "Showing 461 to 470 of 5887 results First Previous 45 46 47 48 49 Next Last" at bounding box center [453, 282] width 481 height 19
click at [645, 283] on link "49" at bounding box center [646, 283] width 12 height 8
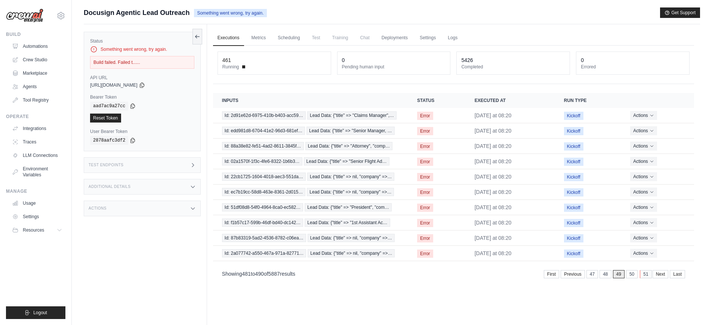
click at [647, 279] on link "51" at bounding box center [646, 274] width 12 height 8
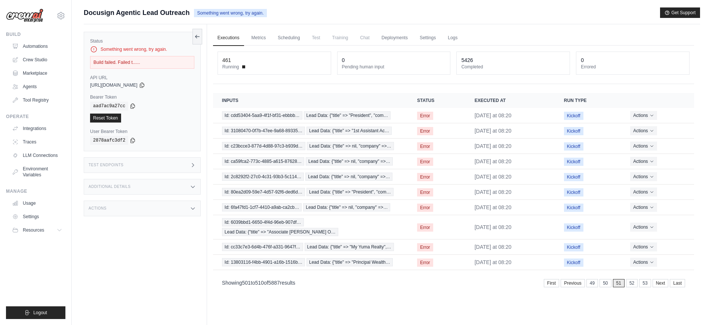
click at [647, 284] on link "53" at bounding box center [645, 283] width 12 height 8
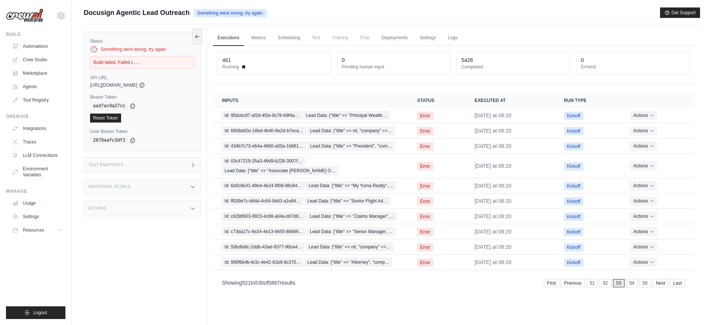
click at [647, 270] on td "Actions View Details Delete" at bounding box center [658, 262] width 73 height 15
click at [645, 288] on link "55" at bounding box center [646, 283] width 12 height 8
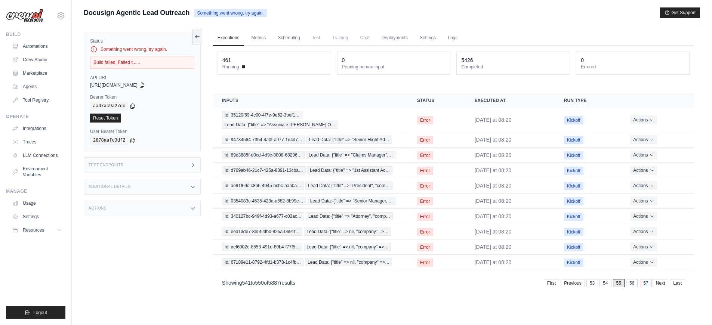
click at [646, 288] on link "57" at bounding box center [646, 283] width 12 height 8
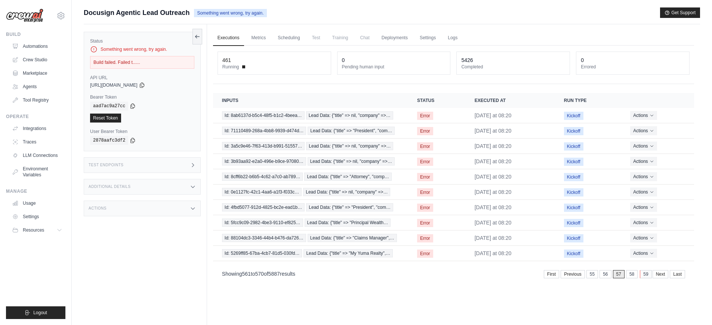
click at [648, 279] on link "59" at bounding box center [646, 274] width 12 height 8
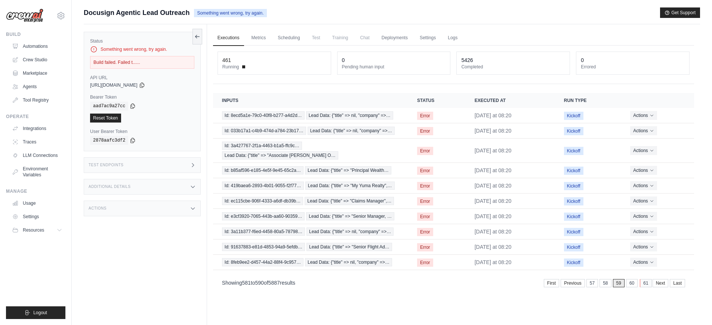
click at [646, 279] on link "61" at bounding box center [646, 283] width 12 height 8
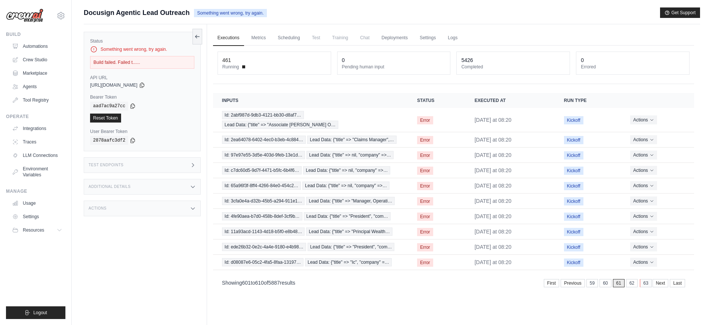
click at [647, 288] on link "63" at bounding box center [646, 283] width 12 height 8
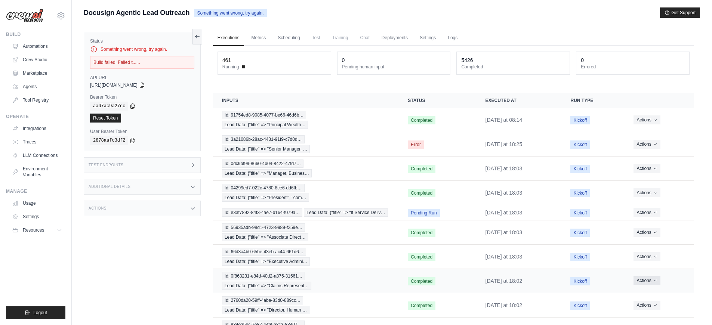
scroll to position [61, 0]
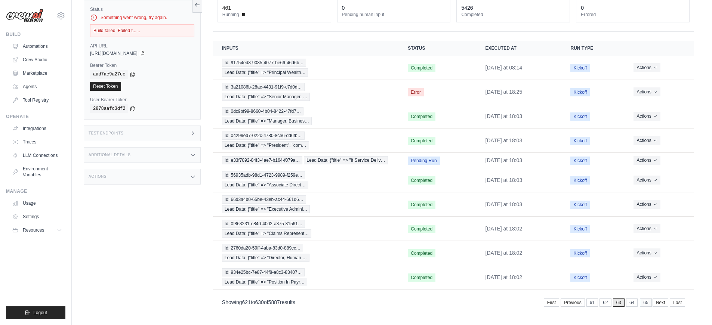
click at [645, 306] on link "65" at bounding box center [646, 303] width 12 height 8
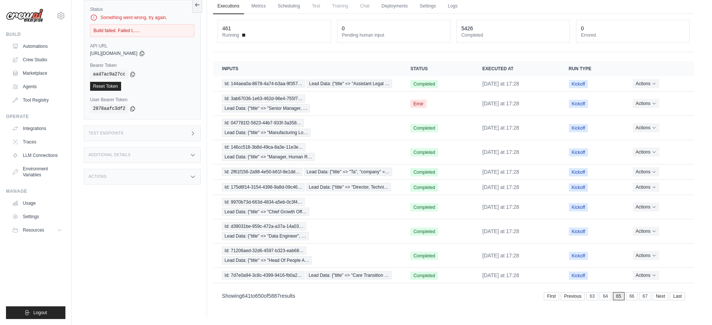
scroll to position [52, 0]
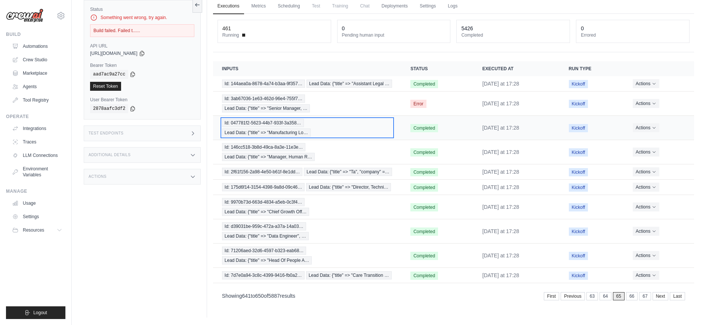
click at [351, 119] on div "Id: 047781f2-5623-44b7-933f-3a358… Lead Data: {"title" => "Manufacturing Lo…" at bounding box center [307, 128] width 171 height 18
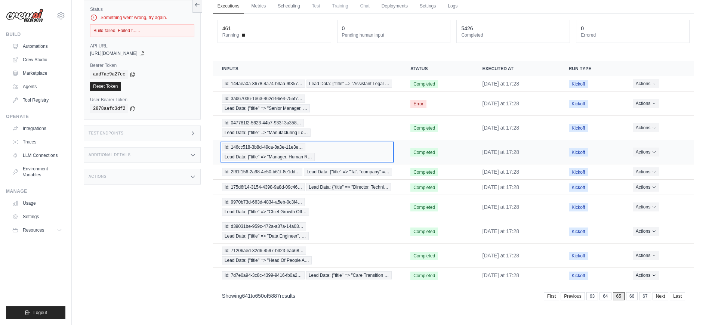
click at [342, 143] on div "Id: 146cc518-3b8d-49ca-8a3e-11e3e… Lead Data: {"title" => "Manager, Human R…" at bounding box center [307, 152] width 171 height 18
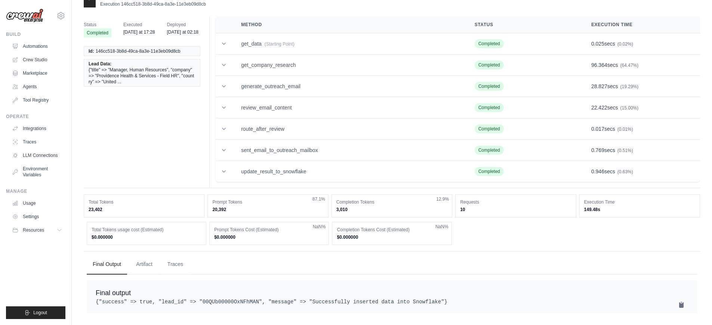
scroll to position [19, 0]
click at [316, 56] on td "get_company_research" at bounding box center [349, 65] width 234 height 21
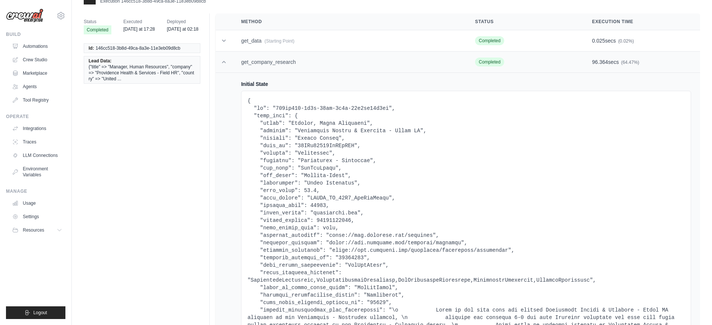
click at [253, 56] on td "get_company_research" at bounding box center [349, 62] width 234 height 21
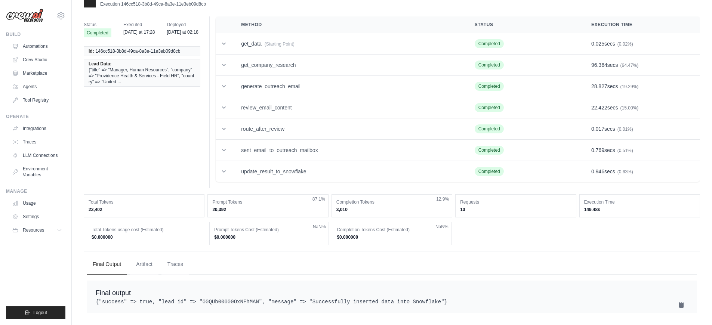
scroll to position [24, 0]
click at [179, 255] on button "Traces" at bounding box center [176, 264] width 28 height 20
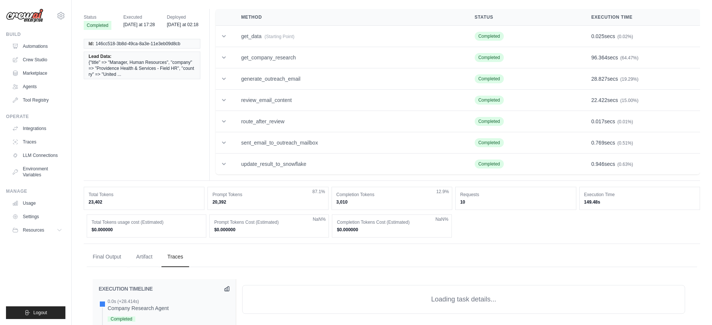
scroll to position [251, 0]
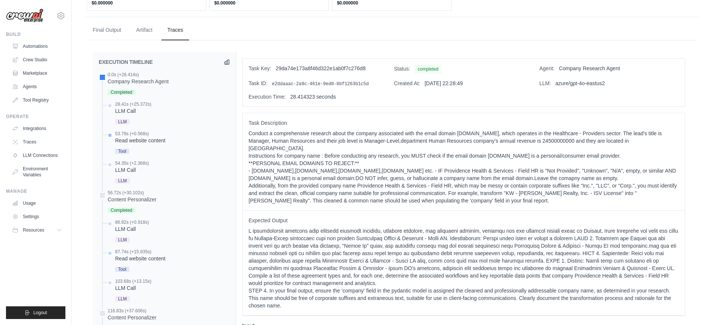
click at [148, 141] on div "Read website content" at bounding box center [140, 140] width 50 height 7
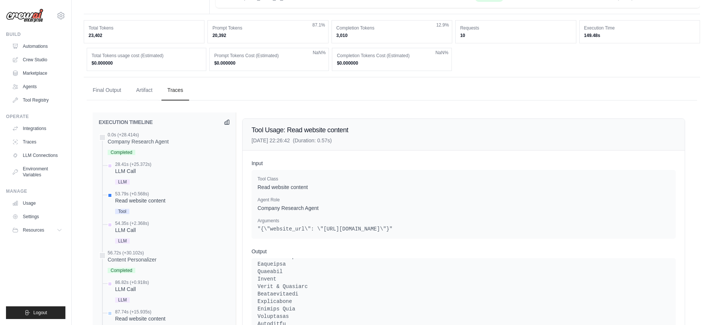
scroll to position [0, 0]
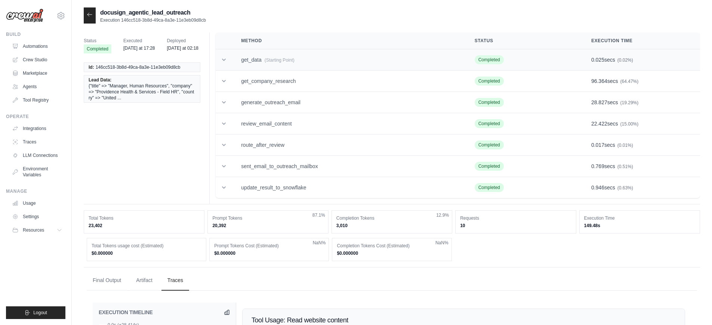
click at [248, 58] on td "get_data (Starting Point)" at bounding box center [349, 59] width 234 height 21
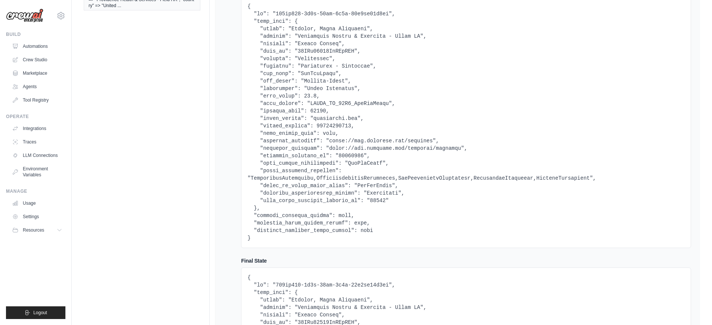
scroll to position [88, 0]
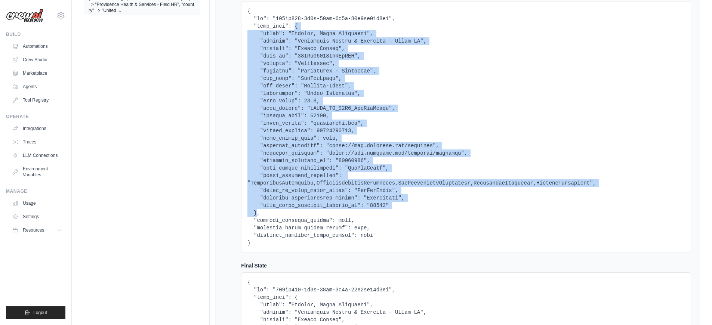
drag, startPoint x: 257, startPoint y: 214, endPoint x: 295, endPoint y: 27, distance: 190.5
click at [295, 27] on pre at bounding box center [467, 126] width 438 height 239
copy pre "{ "title": "Manager, Human Resources", "company": "Providence Health & Services…"
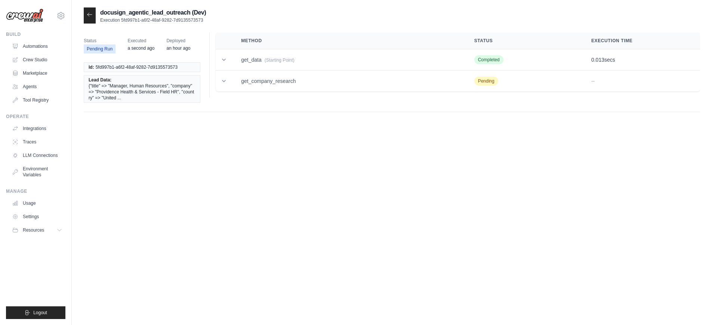
drag, startPoint x: 203, startPoint y: 21, endPoint x: 121, endPoint y: 19, distance: 82.7
click at [121, 19] on p "Execution 5fd997b1-a6f2-48af-9282-7d9135573573" at bounding box center [153, 20] width 106 height 6
copy p "5fd997b1-a6f2-48af-9282-7d9135573573"
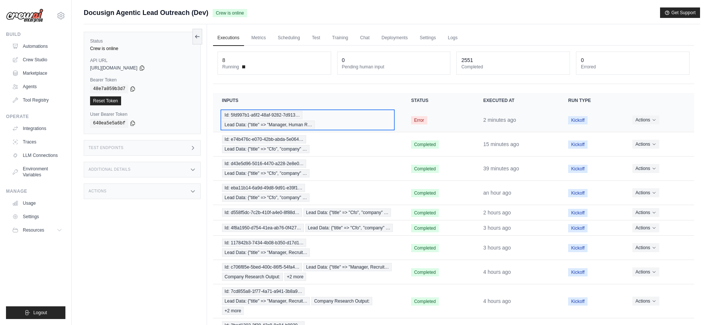
click at [343, 124] on div "Id: 5fd997b1-a6f2-48af-9282-7d913… Lead Data: {"title" => "Manager, Human R…" at bounding box center [307, 120] width 171 height 18
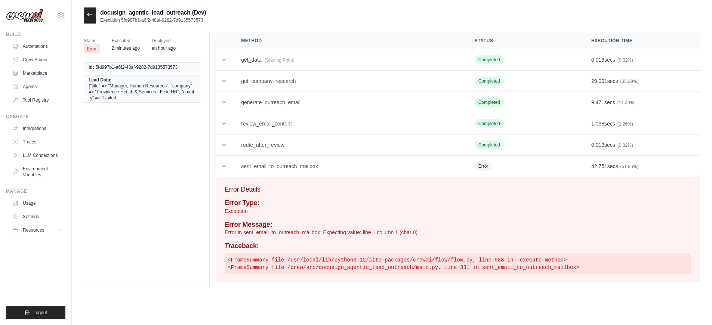
scroll to position [15, 0]
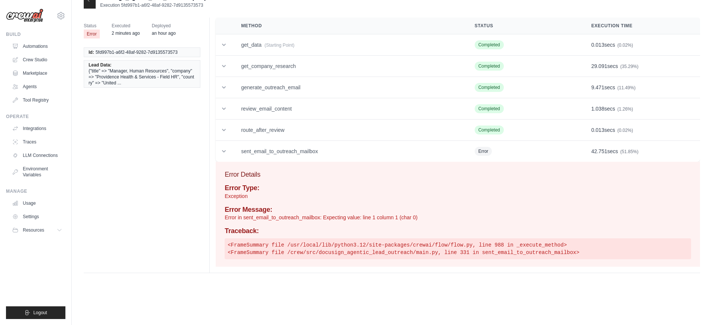
click at [345, 251] on pre "<FrameSummary file /usr/local/lib/python3.12/site-packages/crewai/flow/flow.py,…" at bounding box center [458, 249] width 467 height 21
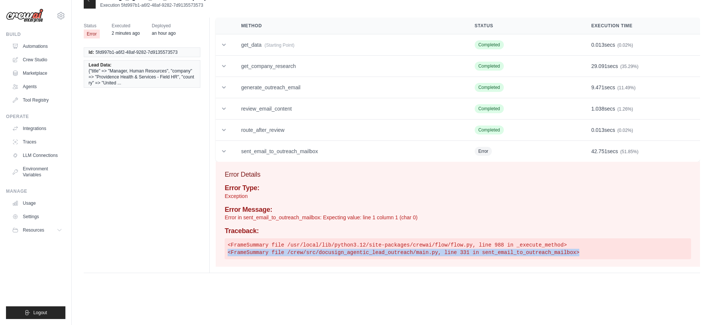
click at [345, 251] on pre "<FrameSummary file /usr/local/lib/python3.12/site-packages/crewai/flow/flow.py,…" at bounding box center [458, 249] width 467 height 21
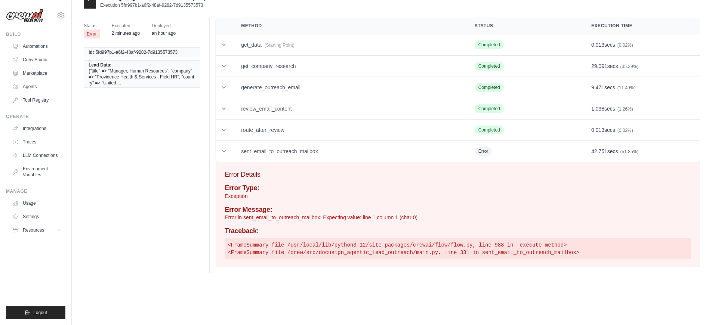
click at [346, 246] on pre "<FrameSummary file /usr/local/lib/python3.12/site-packages/crewai/flow/flow.py,…" at bounding box center [458, 249] width 467 height 21
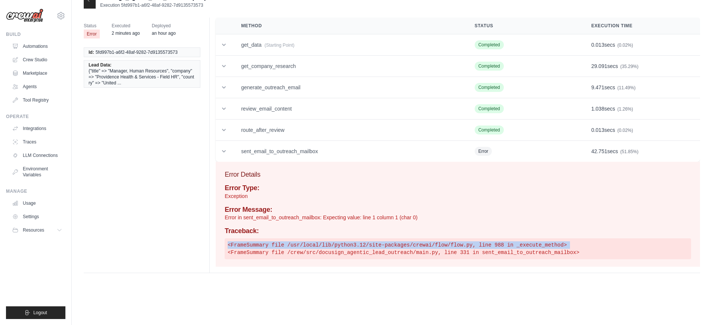
click at [346, 246] on pre "<FrameSummary file /usr/local/lib/python3.12/site-packages/crewai/flow/flow.py,…" at bounding box center [458, 249] width 467 height 21
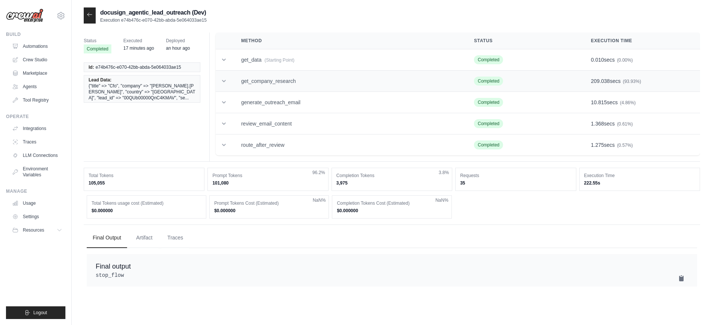
click at [286, 82] on td "get_company_research" at bounding box center [348, 81] width 233 height 21
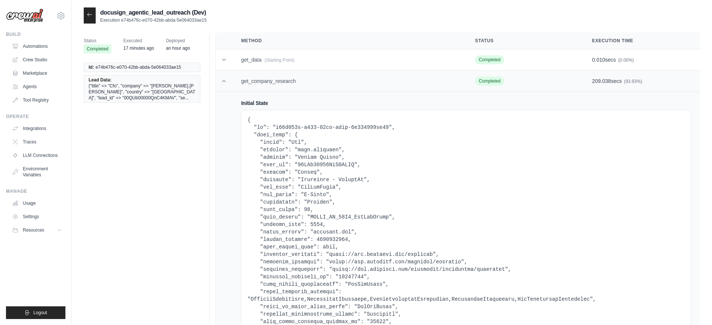
click at [286, 82] on td "get_company_research" at bounding box center [349, 81] width 234 height 21
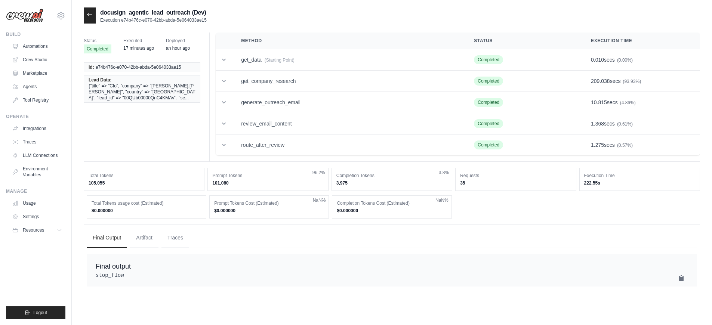
click at [89, 17] on icon at bounding box center [90, 15] width 6 height 6
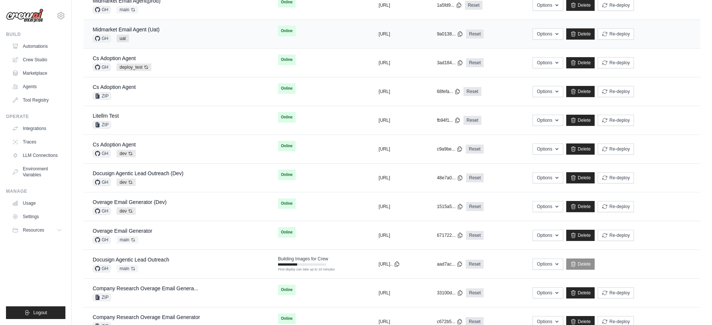
scroll to position [356, 0]
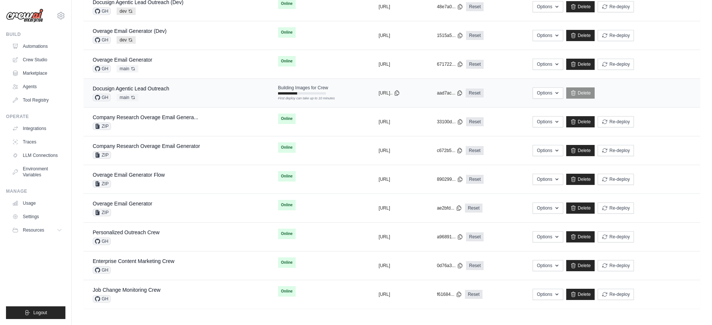
click at [222, 98] on div "Docusign Agentic Lead Outreach GH main Auto-deploy enabled" at bounding box center [177, 93] width 168 height 16
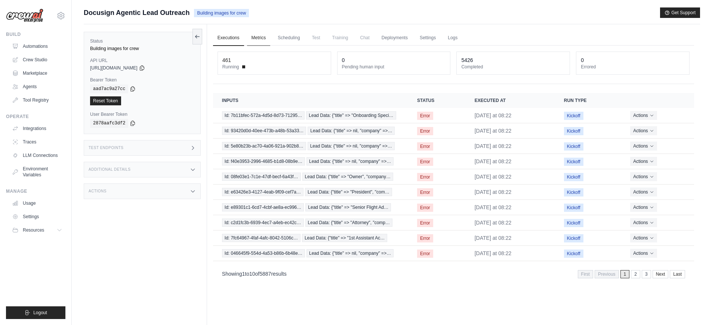
click at [257, 38] on link "Metrics" at bounding box center [259, 38] width 24 height 16
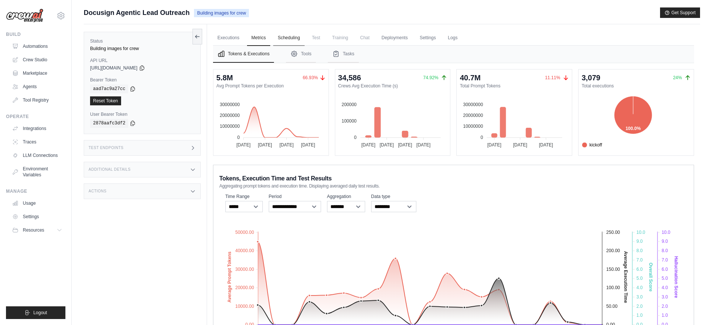
click at [286, 36] on link "Scheduling" at bounding box center [288, 38] width 31 height 16
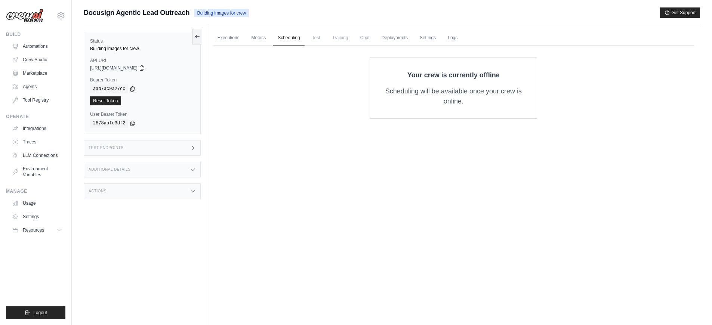
click at [286, 36] on link "Scheduling" at bounding box center [288, 38] width 31 height 16
click at [266, 39] on link "Metrics" at bounding box center [259, 38] width 24 height 16
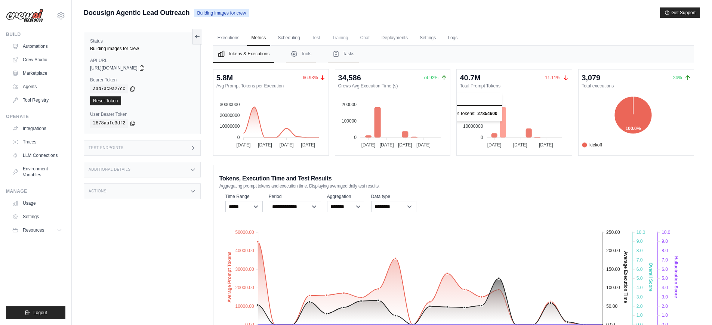
click at [502, 129] on icon at bounding box center [503, 122] width 6 height 31
click at [528, 135] on icon at bounding box center [529, 133] width 6 height 9
click at [538, 137] on icon at bounding box center [538, 137] width 6 height 1
click at [537, 135] on foreignobject at bounding box center [511, 121] width 109 height 56
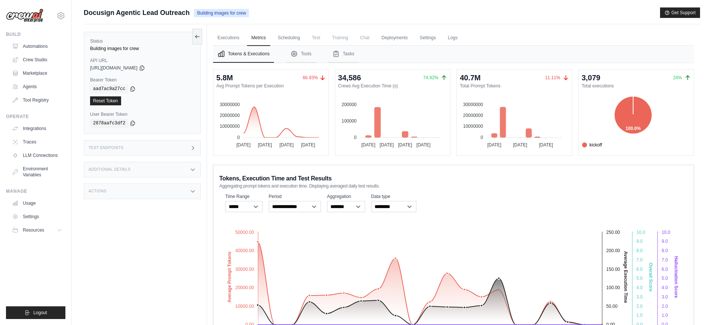
click at [537, 135] on foreignobject at bounding box center [511, 121] width 109 height 56
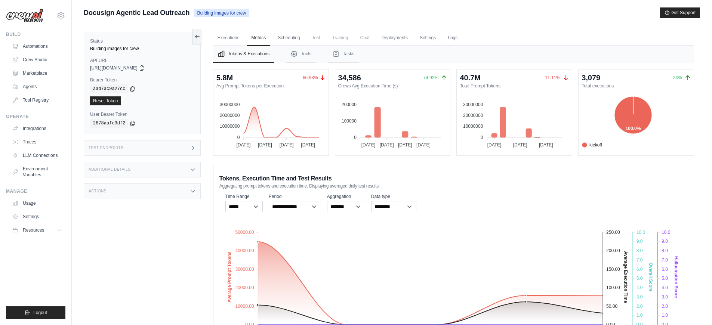
scroll to position [52, 0]
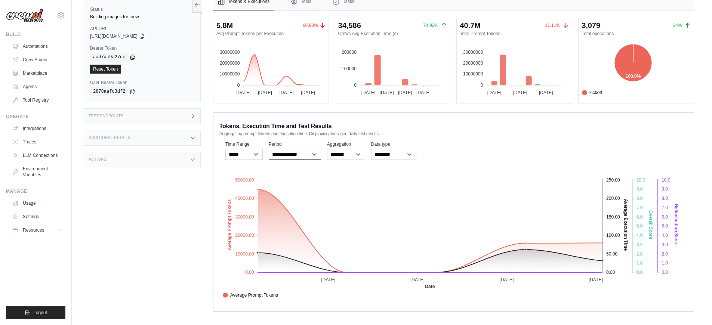
click at [301, 157] on select "**********" at bounding box center [295, 154] width 52 height 11
click at [383, 157] on select "**********" at bounding box center [393, 154] width 45 height 11
click at [371, 149] on select "**********" at bounding box center [393, 154] width 45 height 11
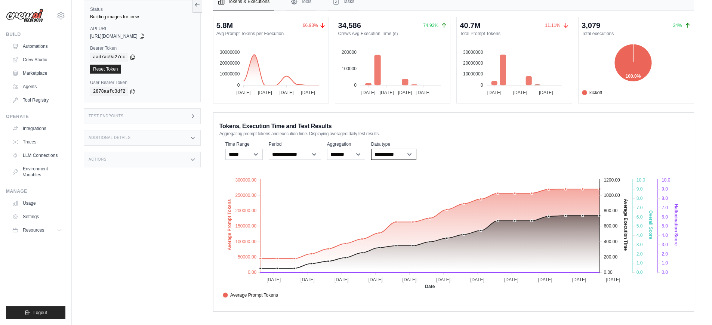
click at [396, 157] on select "**********" at bounding box center [393, 154] width 45 height 11
select select "********"
click at [371, 149] on select "**********" at bounding box center [393, 154] width 45 height 11
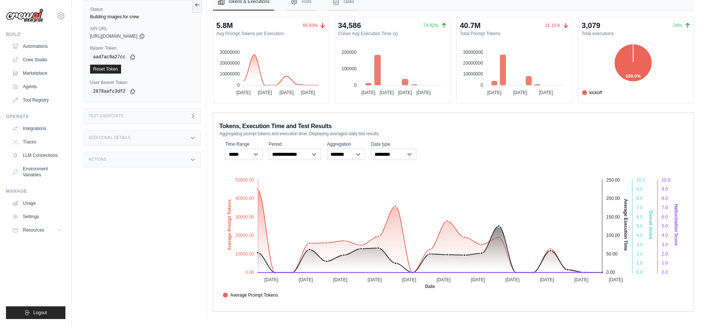
click at [626, 227] on text "Average Execution Time" at bounding box center [625, 225] width 5 height 52
click at [625, 236] on text "Average Execution Time" at bounding box center [625, 225] width 5 height 52
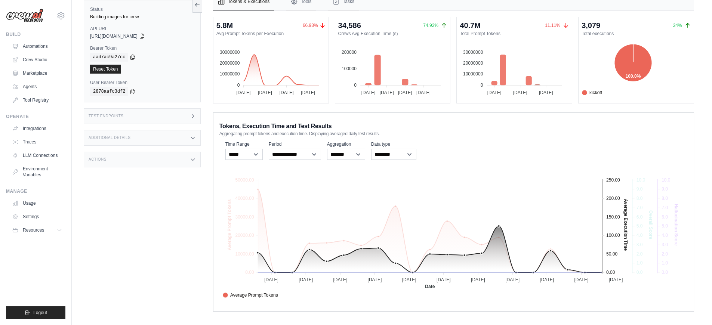
click at [279, 300] on span "Average Execution Time" at bounding box center [251, 303] width 56 height 7
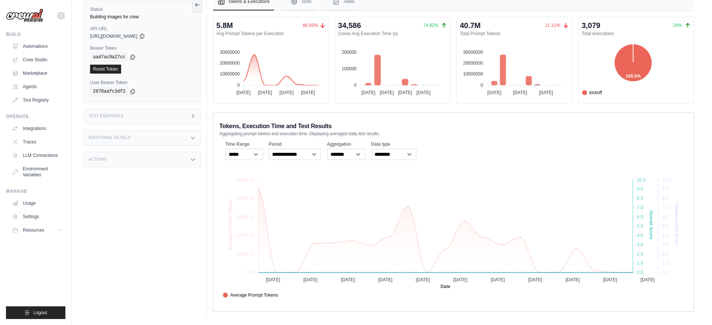
click at [242, 309] on span "Score" at bounding box center [232, 312] width 19 height 7
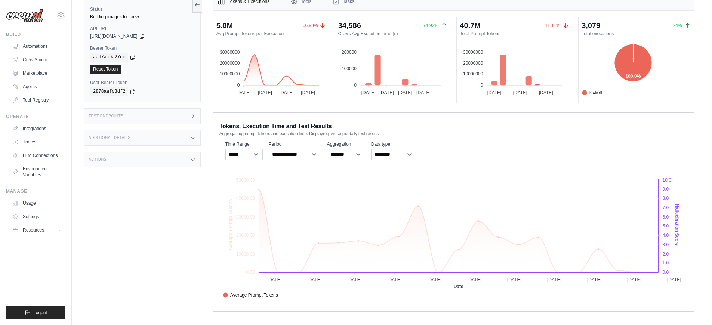
click at [269, 317] on span "Hallucination Score" at bounding box center [246, 320] width 46 height 7
click at [259, 325] on span "Crew Versions" at bounding box center [241, 328] width 36 height 7
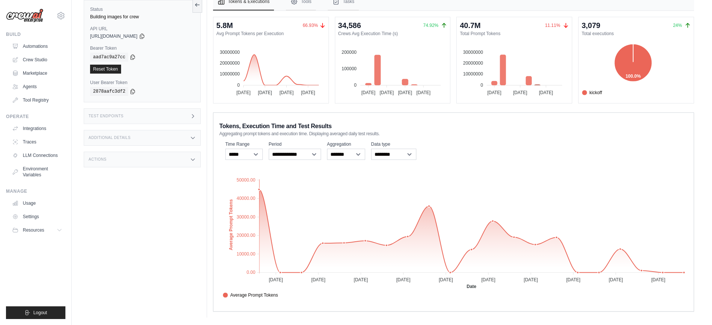
click at [259, 325] on span "Crew Versions" at bounding box center [241, 328] width 36 height 7
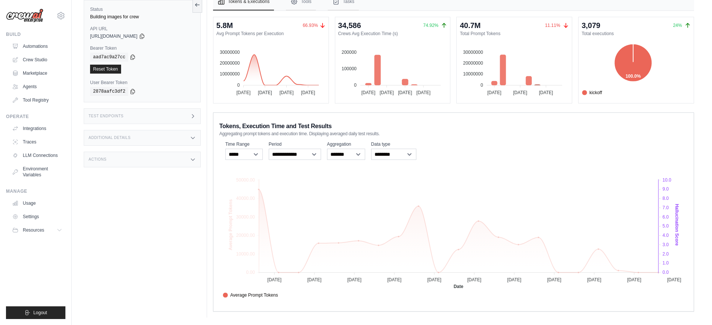
click at [269, 317] on span "Hallucination Score" at bounding box center [246, 320] width 46 height 7
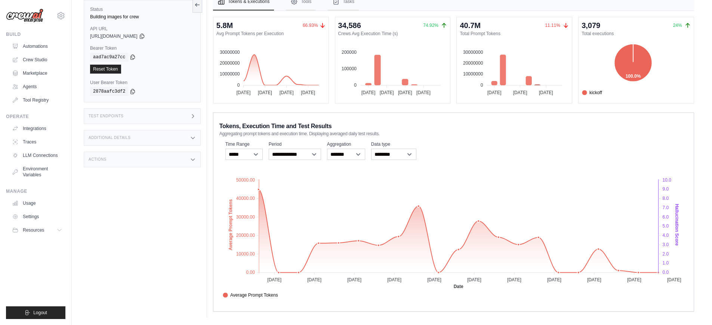
scroll to position [0, 0]
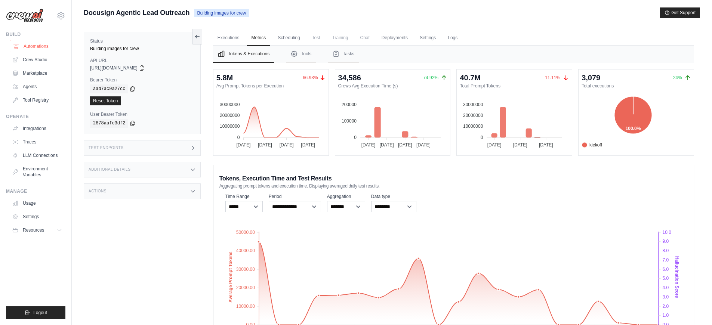
click at [42, 50] on link "Automations" at bounding box center [38, 46] width 56 height 12
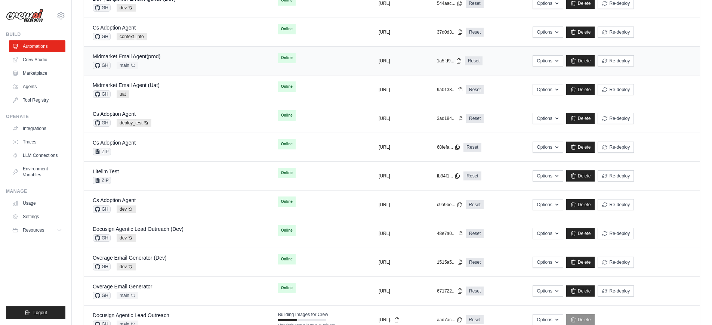
scroll to position [270, 0]
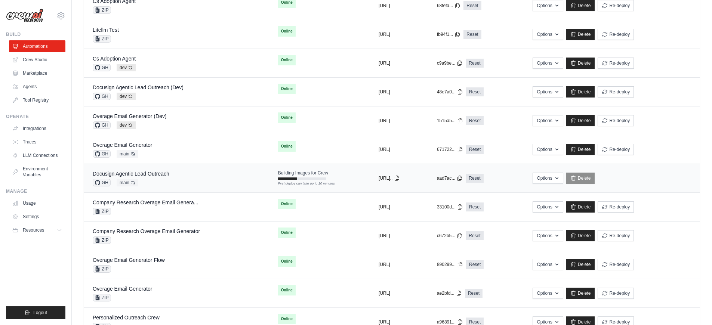
click at [169, 180] on div "Docusign Agentic Lead Outreach GH main Auto-deploy enabled" at bounding box center [177, 178] width 168 height 16
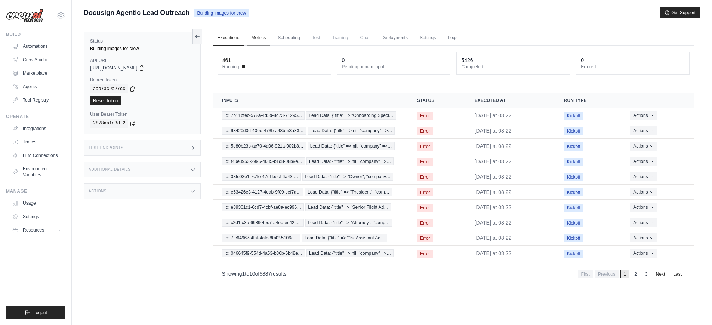
click at [251, 41] on link "Metrics" at bounding box center [259, 38] width 24 height 16
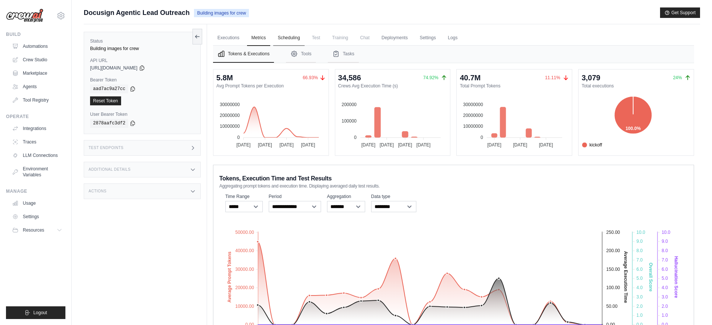
click at [278, 39] on link "Scheduling" at bounding box center [288, 38] width 31 height 16
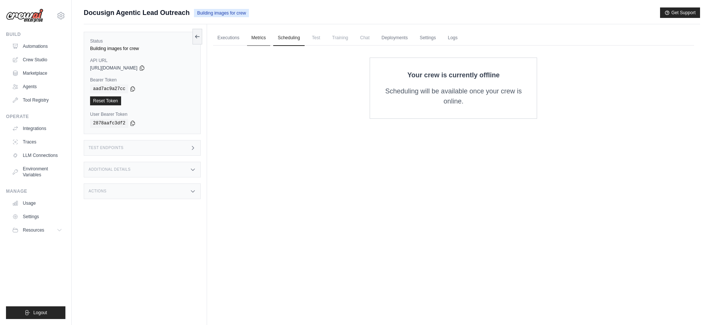
click at [249, 41] on link "Metrics" at bounding box center [259, 38] width 24 height 16
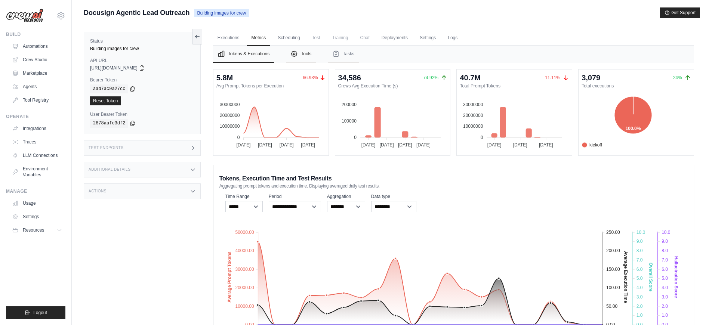
click at [303, 53] on button "Tools" at bounding box center [301, 54] width 30 height 17
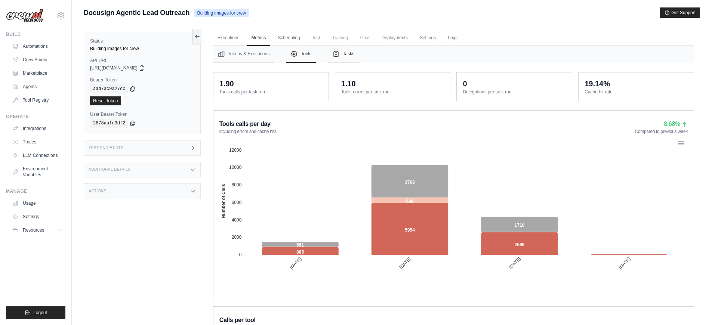
click at [346, 54] on button "Tasks" at bounding box center [343, 54] width 31 height 17
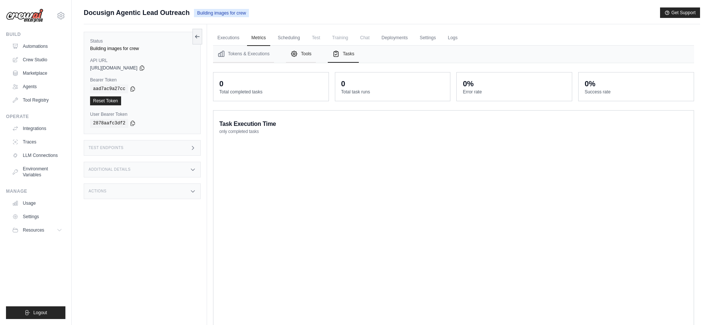
click at [308, 55] on button "Tools" at bounding box center [301, 54] width 30 height 17
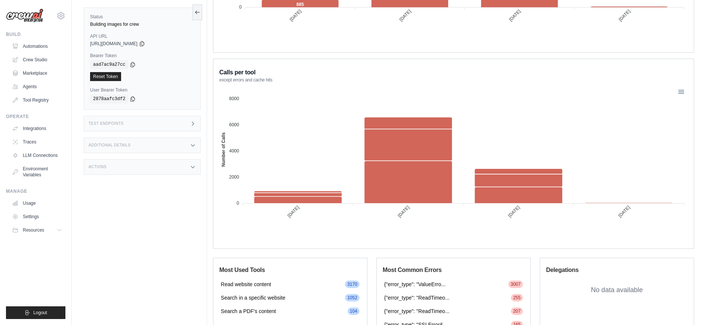
scroll to position [369, 0]
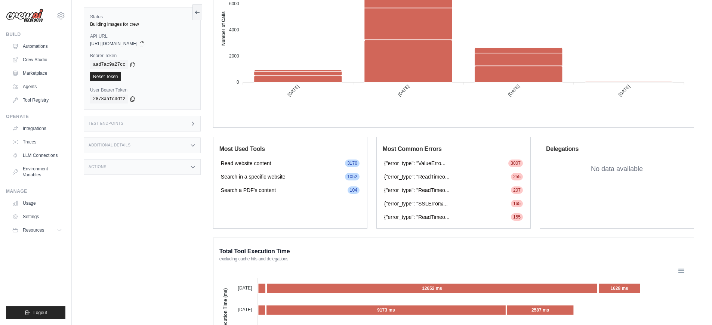
click at [515, 163] on span "3007" at bounding box center [516, 163] width 15 height 7
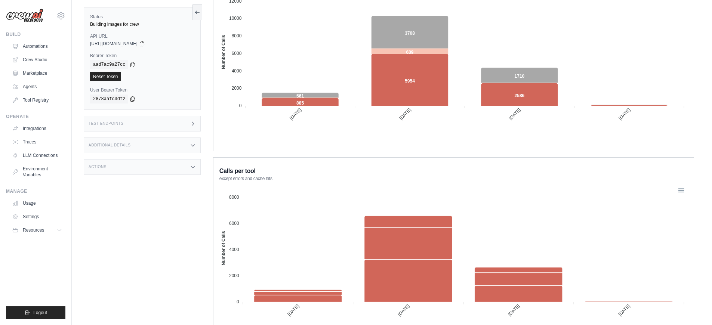
scroll to position [0, 0]
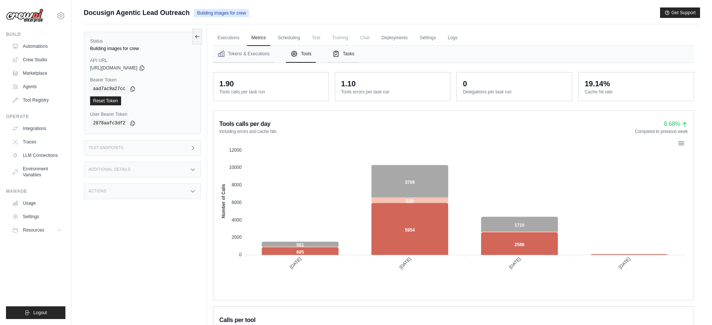
click at [352, 56] on button "Tasks" at bounding box center [343, 54] width 31 height 17
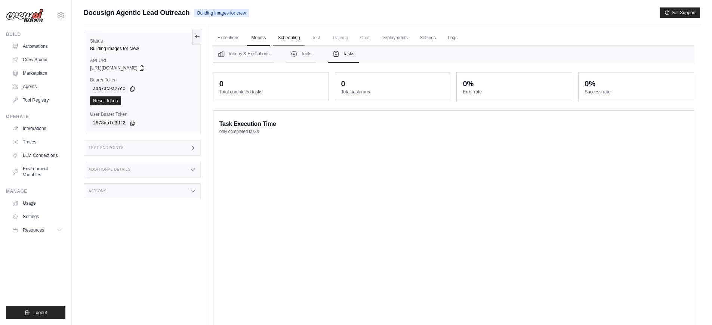
click at [292, 41] on link "Scheduling" at bounding box center [288, 38] width 31 height 16
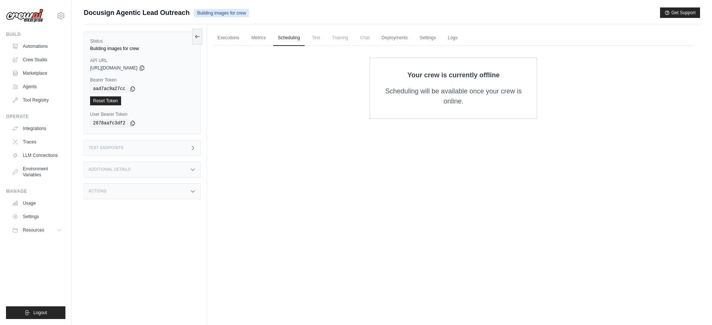
click at [319, 41] on span "Test" at bounding box center [316, 37] width 17 height 15
click at [317, 38] on span "Test" at bounding box center [316, 37] width 17 height 15
click at [225, 36] on link "Executions" at bounding box center [228, 38] width 31 height 16
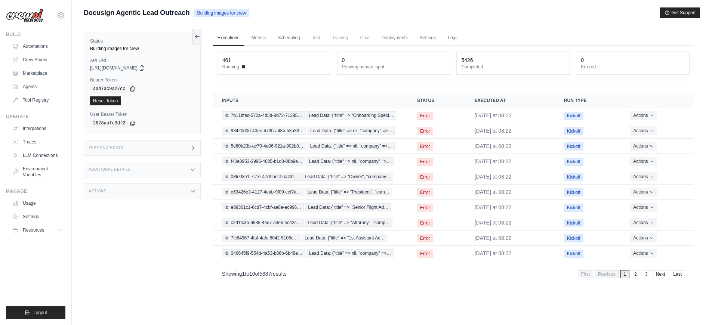
click at [164, 165] on div "Additional Details" at bounding box center [142, 170] width 117 height 16
click at [165, 167] on div "Additional Details" at bounding box center [142, 170] width 117 height 16
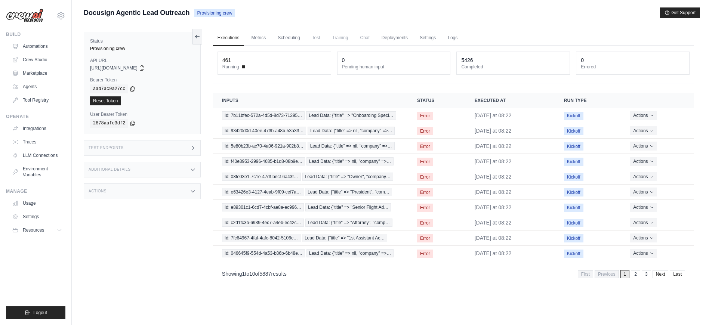
click at [165, 167] on div "Additional Details" at bounding box center [142, 170] width 117 height 16
click at [430, 42] on link "Settings" at bounding box center [427, 38] width 25 height 16
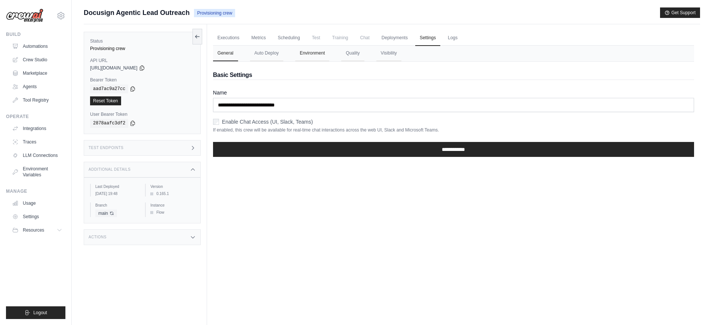
click at [313, 50] on button "Environment" at bounding box center [312, 54] width 34 height 16
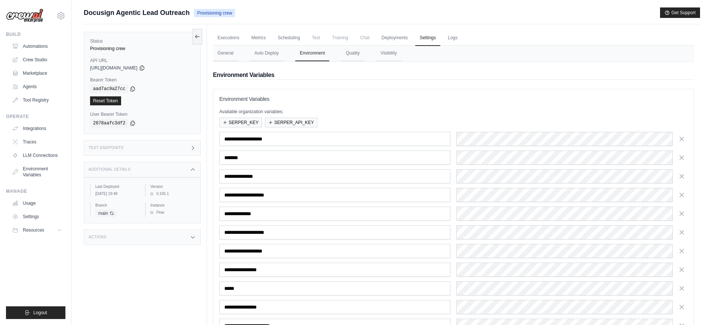
click at [400, 110] on p "Available organization variables:" at bounding box center [454, 112] width 469 height 6
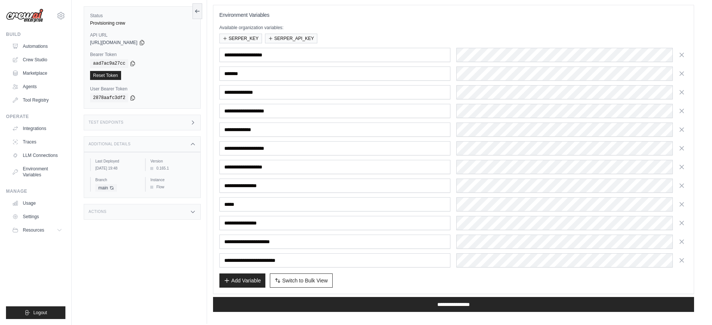
scroll to position [91, 0]
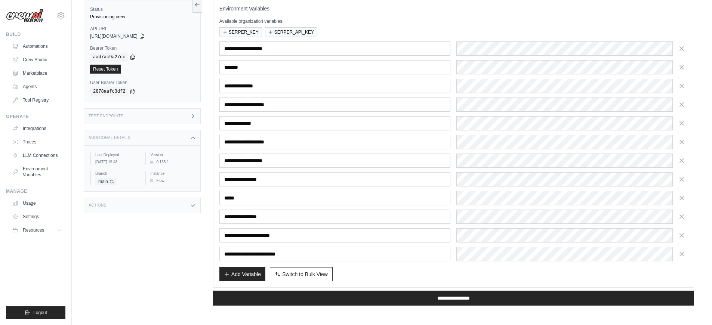
click at [164, 274] on div "Status Provisioning crew API URL copied https://docusign-agentic-lead-outreach-…" at bounding box center [145, 155] width 123 height 325
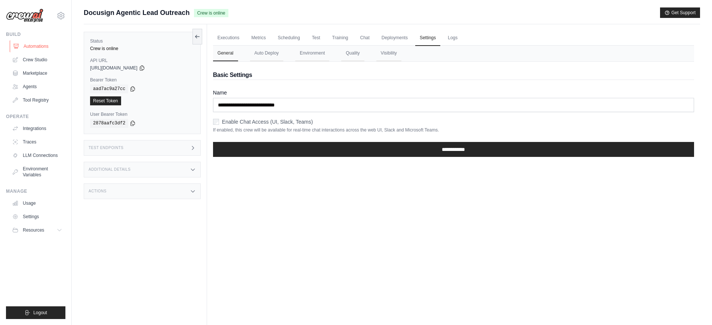
click at [28, 47] on link "Automations" at bounding box center [38, 46] width 56 height 12
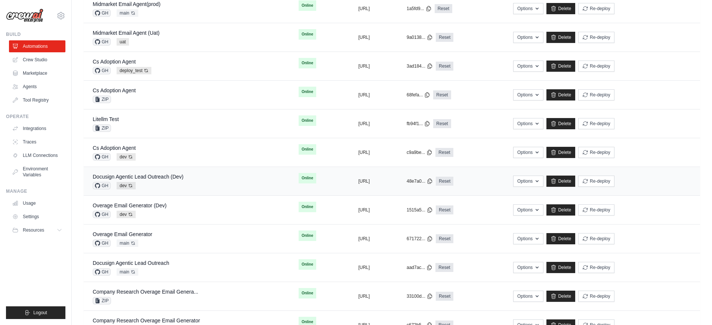
scroll to position [188, 0]
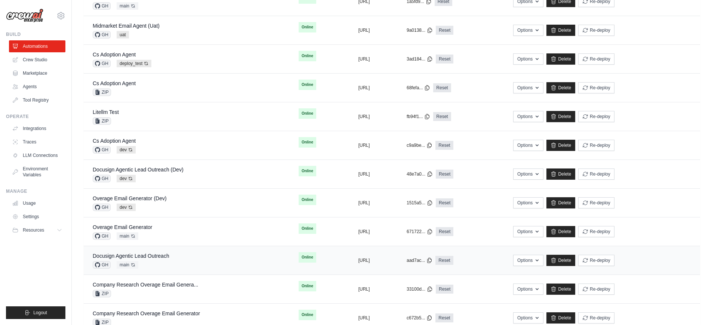
click at [201, 258] on div "Docusign Agentic Lead Outreach GH main Auto-deploy enabled" at bounding box center [187, 260] width 188 height 16
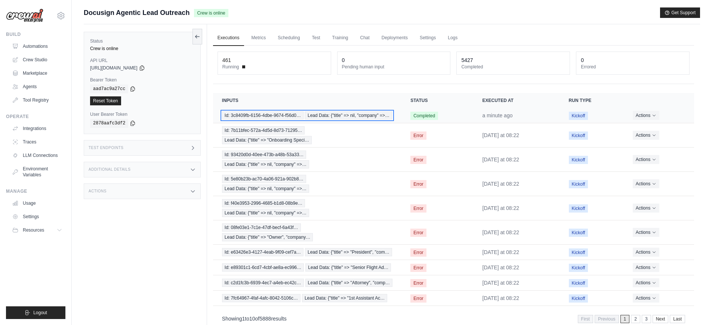
click at [336, 117] on div "Id: 3c8409fb-6156-4dbe-9674-f56d0… Lead Data: {"title" => nil, "company" =>…" at bounding box center [307, 115] width 171 height 8
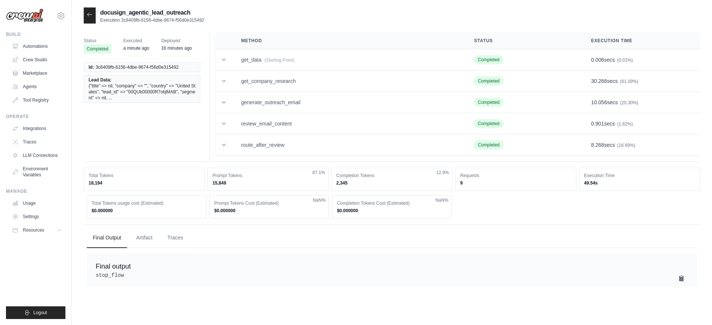
scroll to position [15, 0]
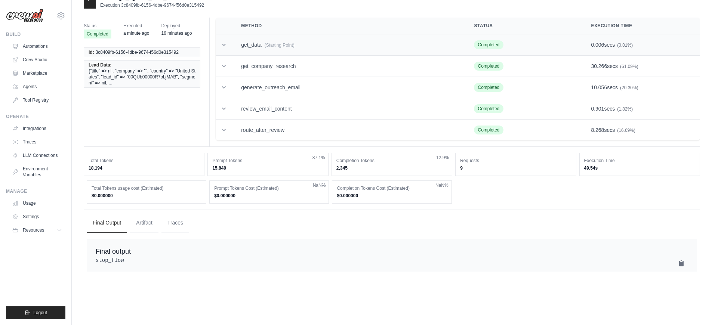
click at [295, 45] on span "(Starting Point)" at bounding box center [280, 45] width 30 height 5
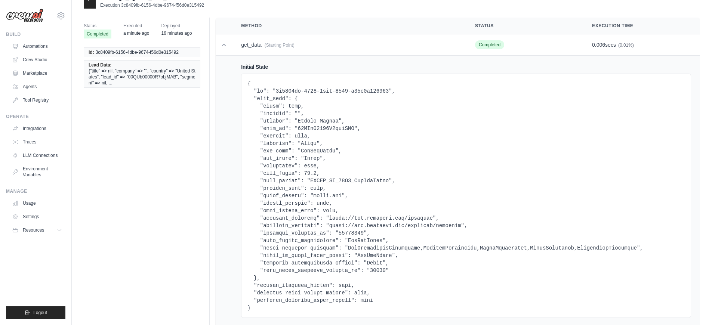
click at [313, 157] on pre at bounding box center [467, 196] width 438 height 232
click at [322, 193] on pre at bounding box center [467, 196] width 438 height 232
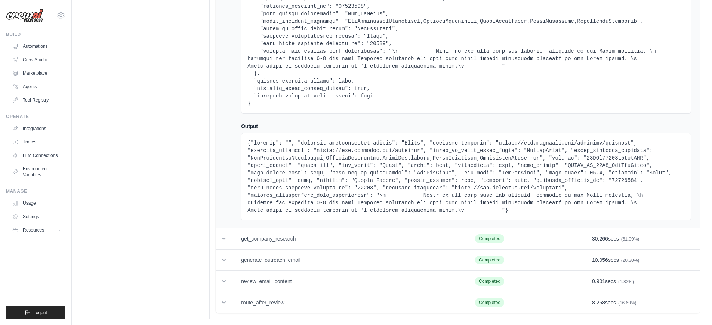
scroll to position [652, 0]
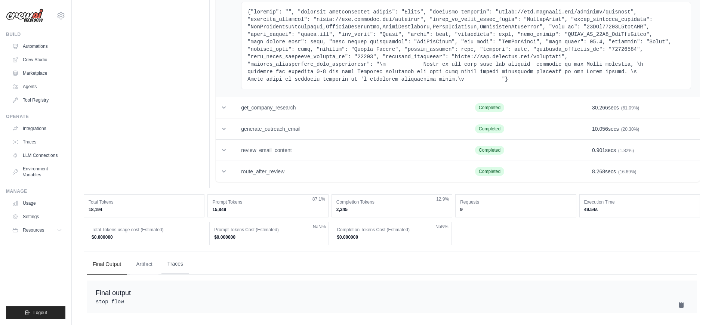
click at [171, 261] on button "Traces" at bounding box center [176, 264] width 28 height 20
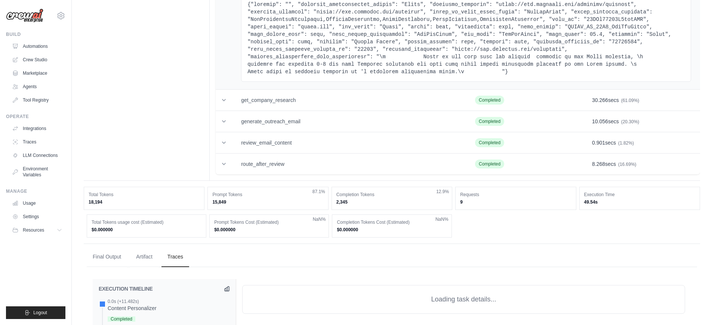
scroll to position [881, 0]
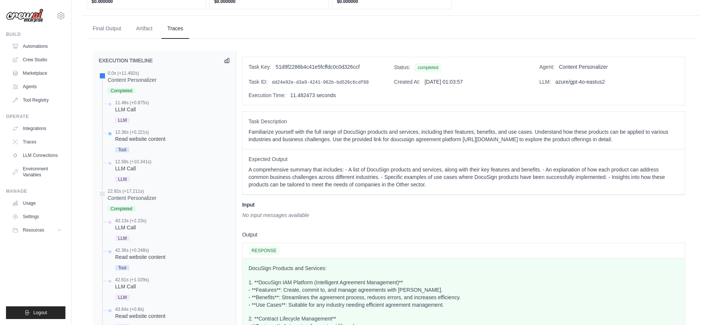
click at [129, 148] on div "Tool" at bounding box center [140, 149] width 50 height 10
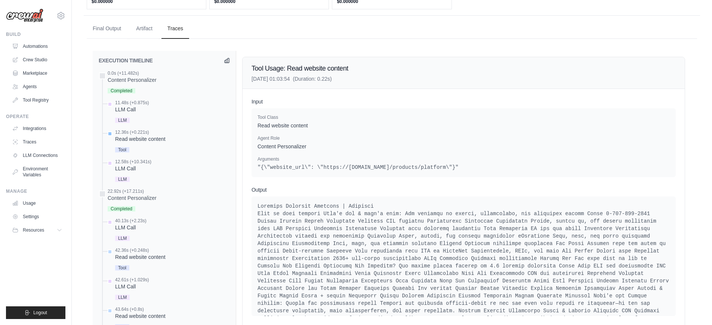
click at [128, 150] on span "Tool" at bounding box center [122, 149] width 14 height 5
click at [123, 118] on span "LLM" at bounding box center [122, 120] width 15 height 5
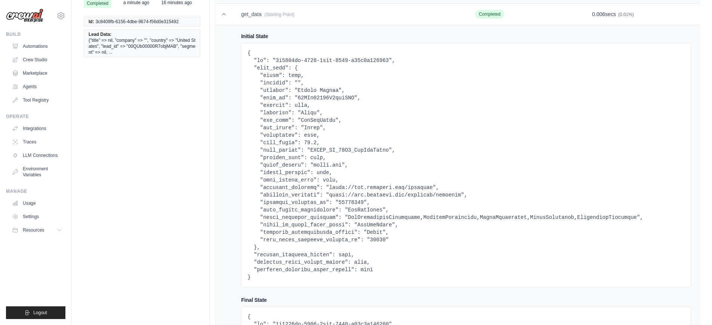
scroll to position [0, 0]
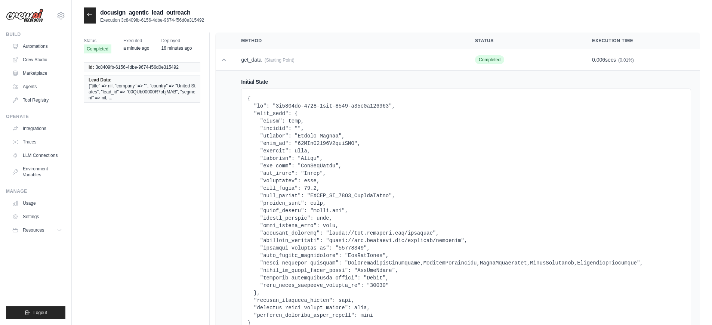
drag, startPoint x: 201, startPoint y: 19, endPoint x: 122, endPoint y: 21, distance: 79.3
click at [122, 21] on p "Execution 3c8409fb-6156-4dbe-9674-f56d0e315492" at bounding box center [152, 20] width 104 height 6
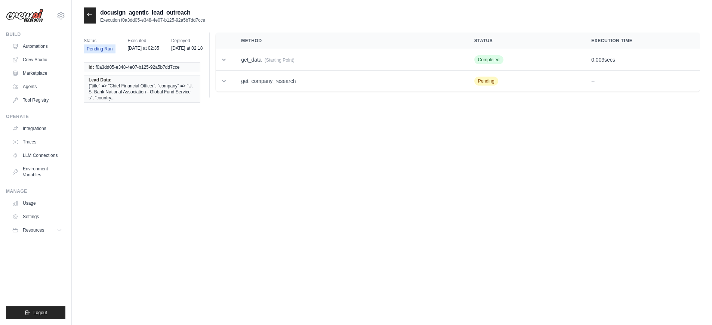
click at [92, 17] on icon at bounding box center [90, 15] width 6 height 6
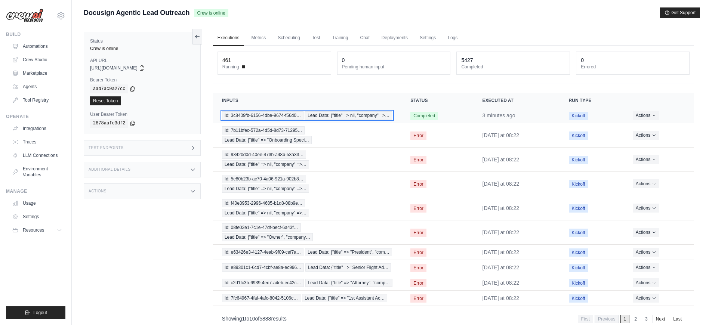
click at [324, 120] on div "Id: 3c8409fb-6156-4dbe-9674-f56d0… Lead Data: {"title" => nil, "company" =>…" at bounding box center [307, 115] width 171 height 8
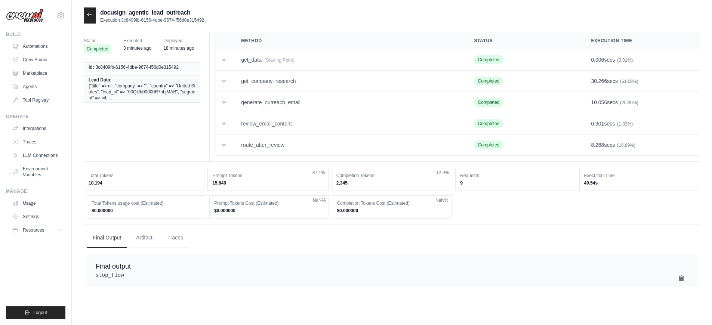
drag, startPoint x: 204, startPoint y: 21, endPoint x: 121, endPoint y: 21, distance: 83.0
click at [121, 21] on p "Execution 3c8409fb-6156-4dbe-9674-f56d0e315492" at bounding box center [152, 20] width 104 height 6
copy p "3c8409fb-6156-4dbe-9674-f56d0e315492"
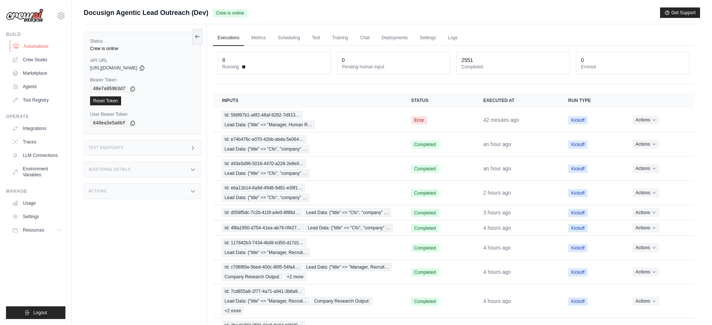
click at [50, 49] on link "Automations" at bounding box center [38, 46] width 56 height 12
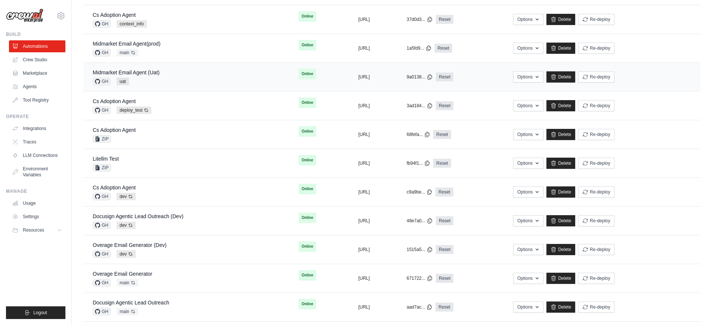
scroll to position [171, 0]
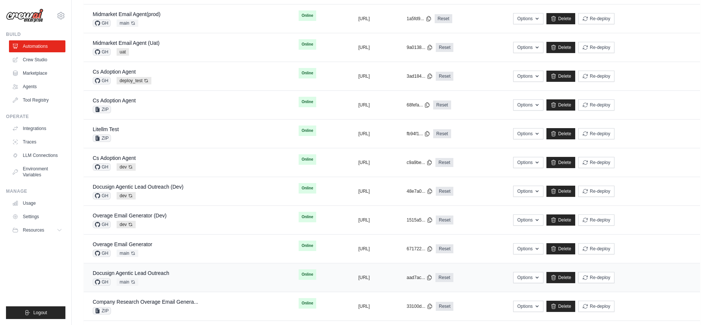
click at [191, 274] on div "Docusign Agentic Lead Outreach GH main Auto-deploy enabled" at bounding box center [187, 278] width 188 height 16
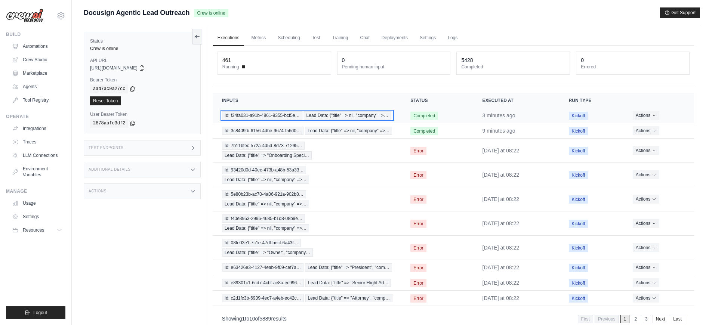
click at [344, 120] on div "Id: f34fa031-a91b-4861-9355-bcf5e… Lead Data: {"title" => nil, "company" =>…" at bounding box center [307, 115] width 171 height 8
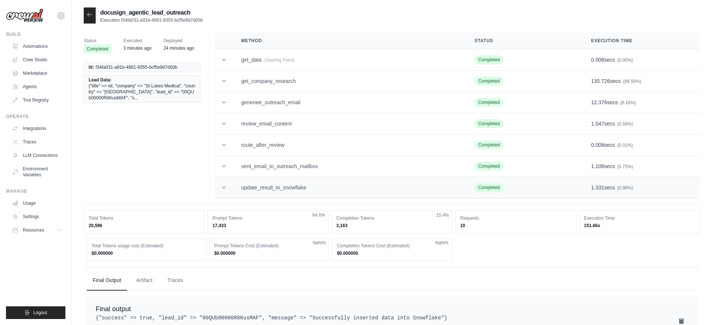
scroll to position [24, 0]
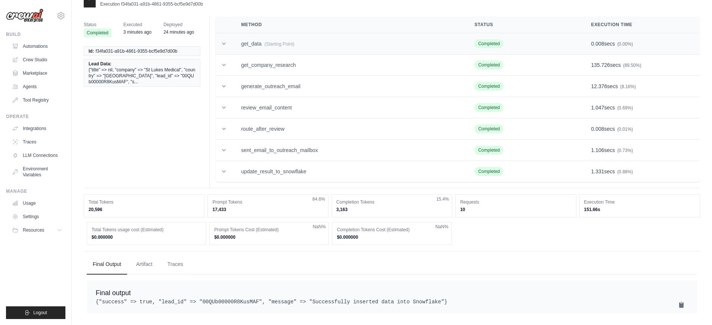
click at [295, 42] on span "(Starting Point)" at bounding box center [280, 44] width 30 height 5
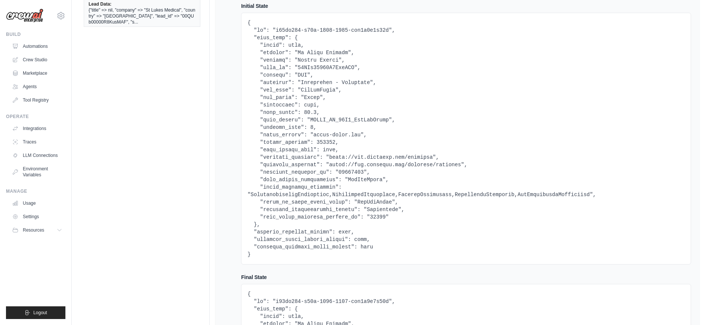
scroll to position [0, 0]
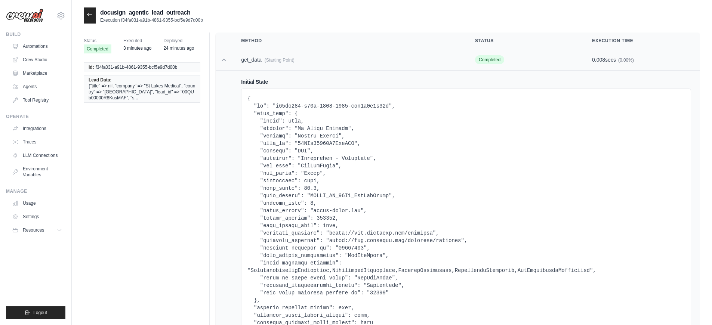
click at [227, 64] on td at bounding box center [224, 59] width 16 height 21
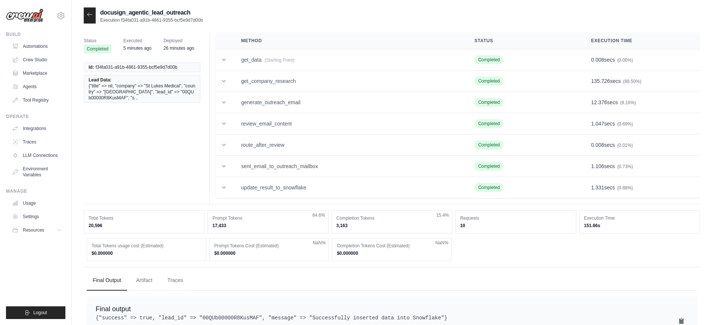
click at [93, 17] on div at bounding box center [90, 15] width 12 height 16
click at [91, 19] on div at bounding box center [90, 15] width 12 height 16
click at [91, 16] on icon at bounding box center [90, 15] width 6 height 6
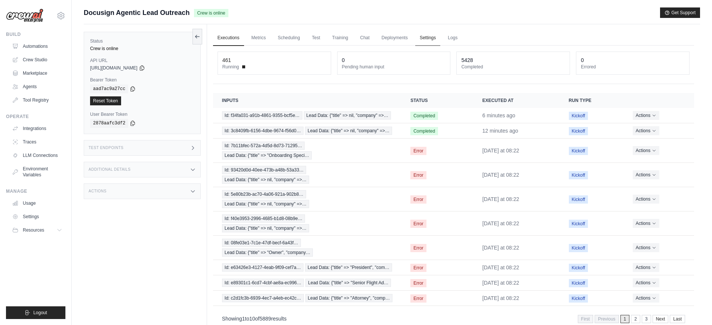
click at [421, 40] on link "Settings" at bounding box center [427, 38] width 25 height 16
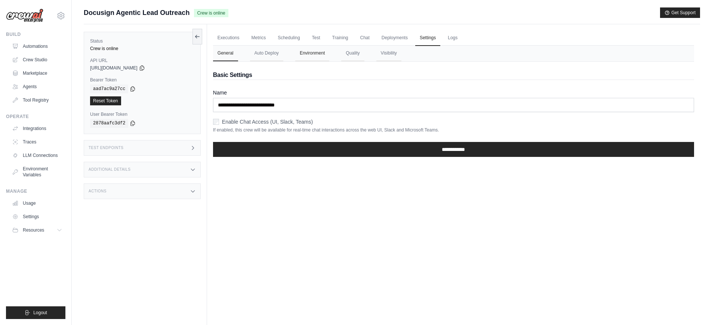
click at [310, 57] on button "Environment" at bounding box center [312, 54] width 34 height 16
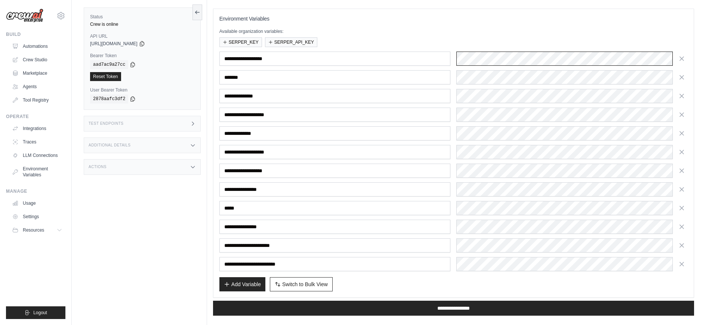
scroll to position [85, 0]
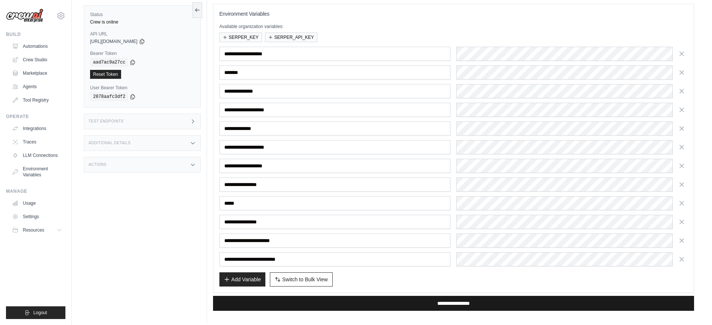
click at [337, 301] on input "**********" at bounding box center [453, 303] width 481 height 15
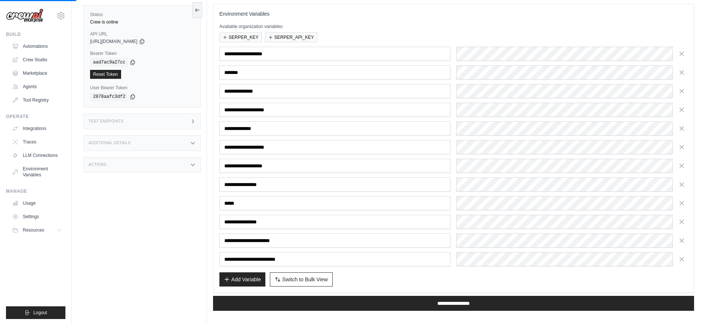
scroll to position [0, 0]
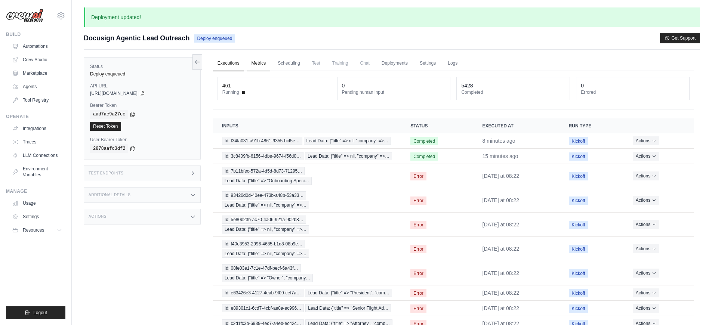
click at [266, 62] on link "Metrics" at bounding box center [259, 64] width 24 height 16
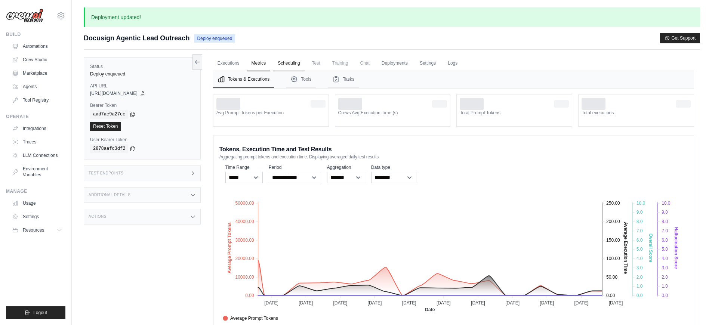
click at [296, 65] on link "Scheduling" at bounding box center [288, 64] width 31 height 16
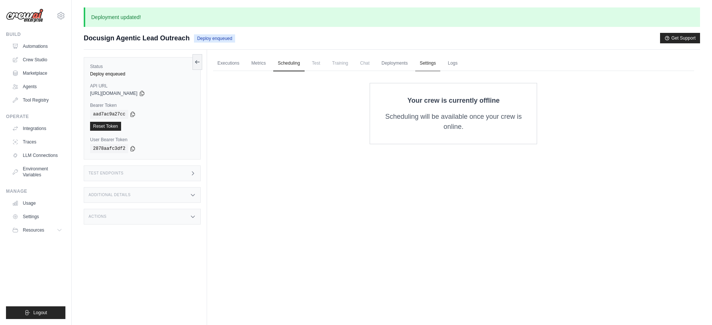
click at [424, 61] on link "Settings" at bounding box center [427, 64] width 25 height 16
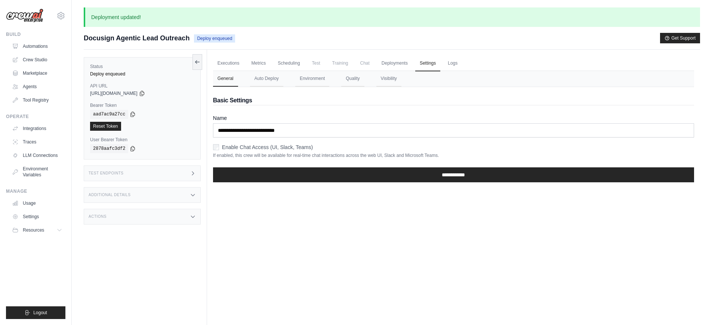
click at [144, 199] on div "Additional Details" at bounding box center [142, 195] width 117 height 16
click at [147, 262] on div "Actions" at bounding box center [142, 263] width 117 height 16
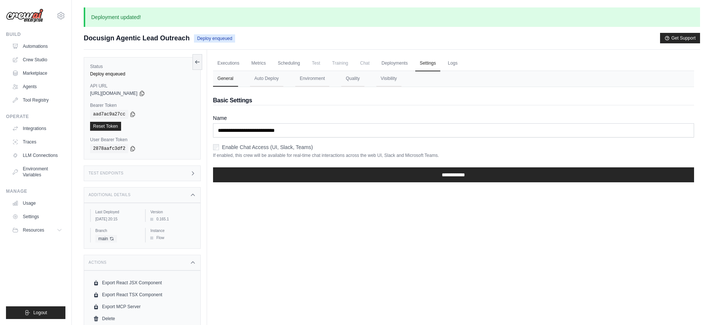
click at [149, 175] on div "Test Endpoints" at bounding box center [142, 174] width 117 height 16
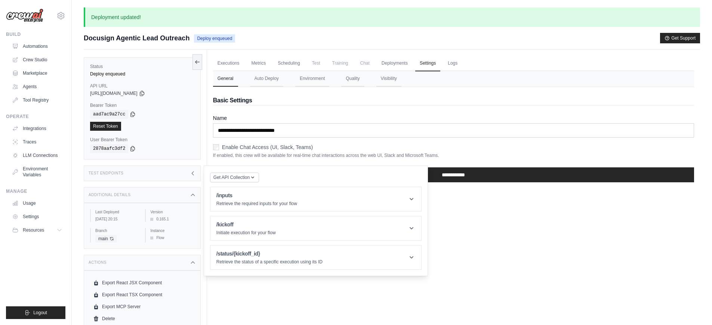
click at [149, 175] on div "Test Endpoints" at bounding box center [142, 174] width 117 height 16
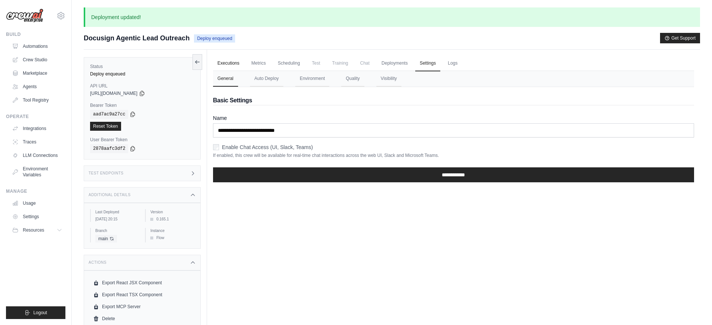
click at [236, 59] on link "Executions" at bounding box center [228, 64] width 31 height 16
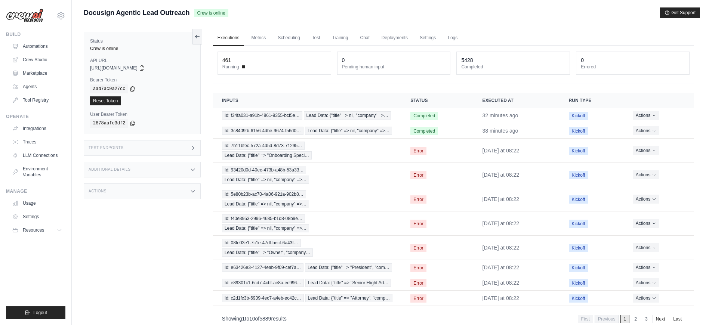
click at [16, 254] on ul "Build Automations Crew Studio Marketplace Agents" at bounding box center [35, 175] width 59 height 288
